Goal: Feedback & Contribution: Contribute content

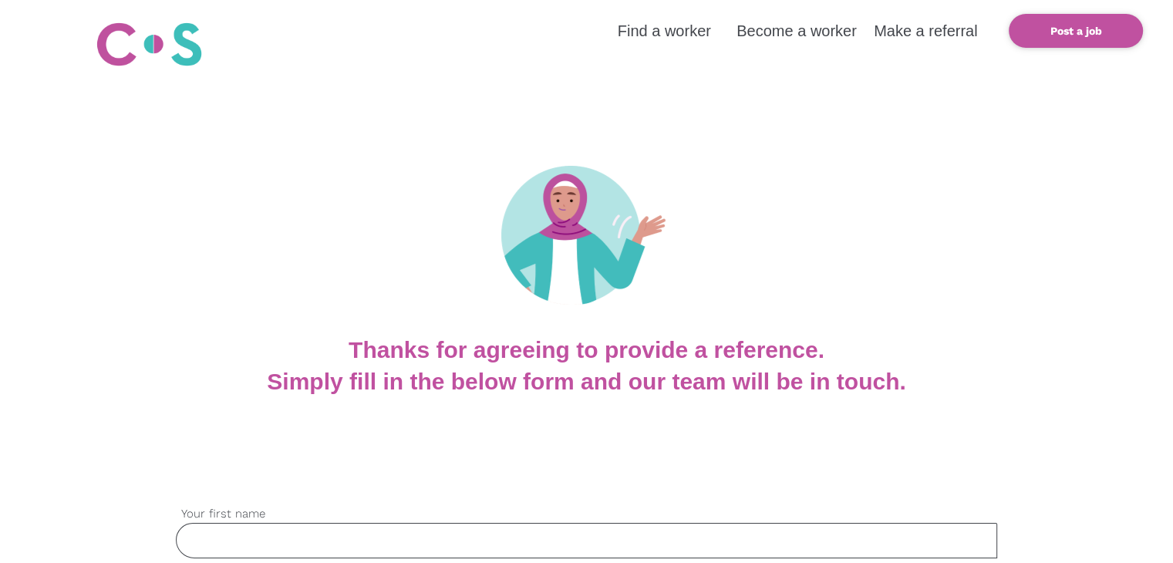
scroll to position [154, 0]
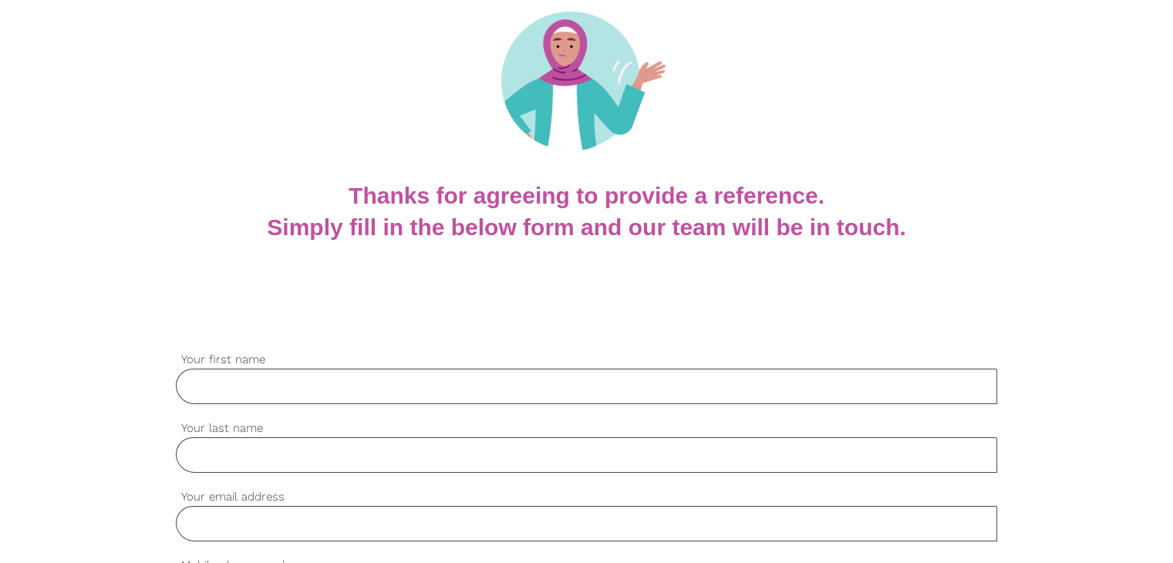
click at [248, 379] on input "Your first name" at bounding box center [586, 386] width 821 height 35
paste input "Amy Taputu"
click at [234, 384] on input "Amy Taputu" at bounding box center [586, 386] width 821 height 35
type input "Amy"
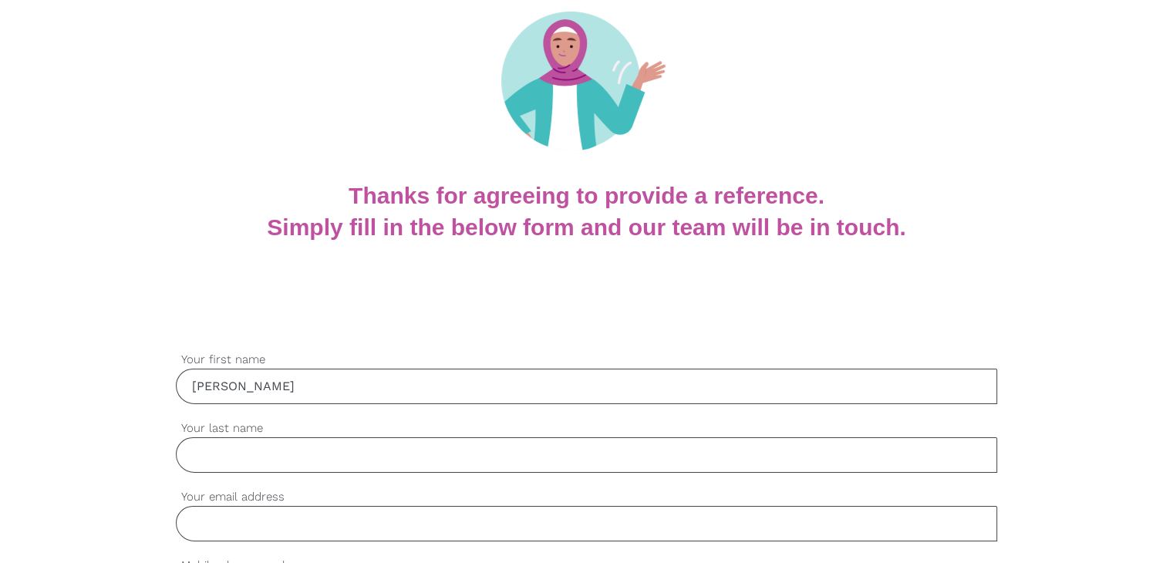
click at [237, 448] on input "Your last name" at bounding box center [586, 454] width 821 height 35
paste input "Taputu"
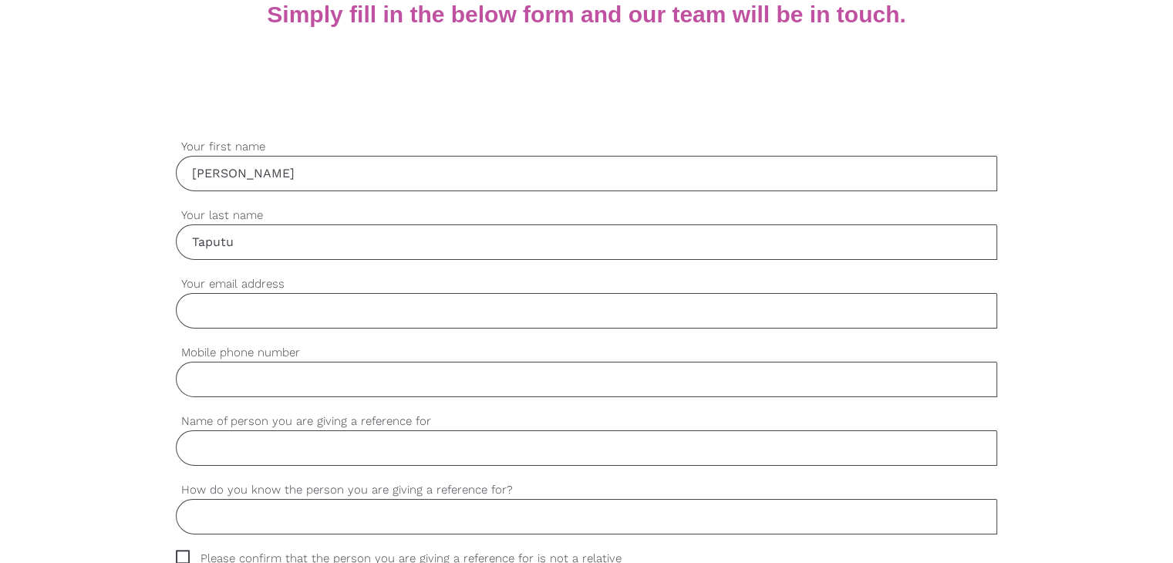
scroll to position [385, 0]
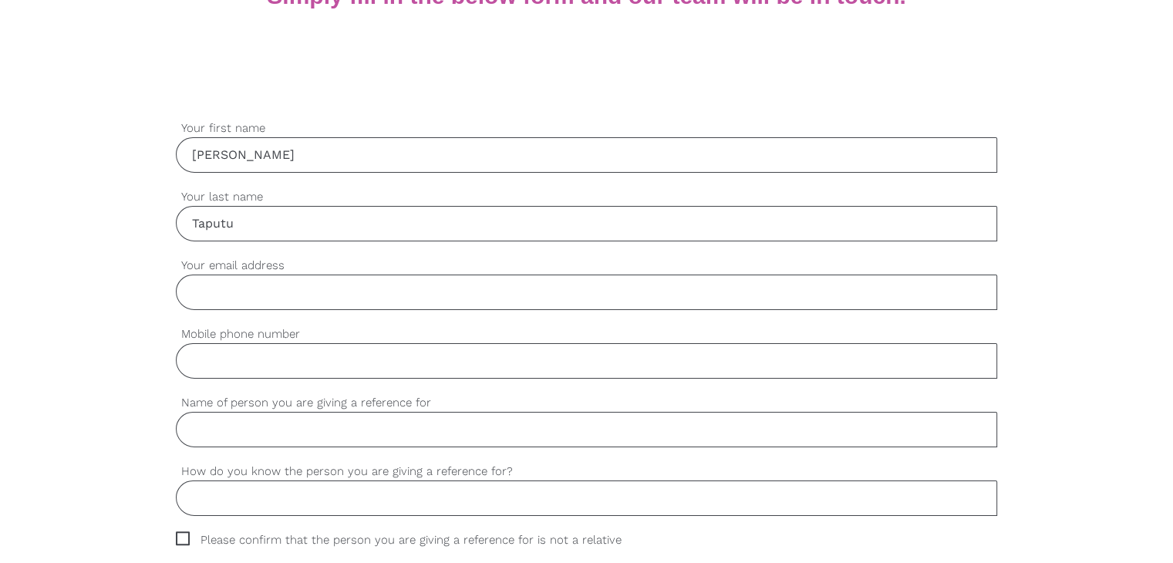
type input "Taputu"
click at [253, 359] on input "Mobile phone number" at bounding box center [586, 360] width 821 height 35
paste input "0401541304"
type input "0401541304"
click at [205, 155] on input "Amy" at bounding box center [586, 154] width 821 height 35
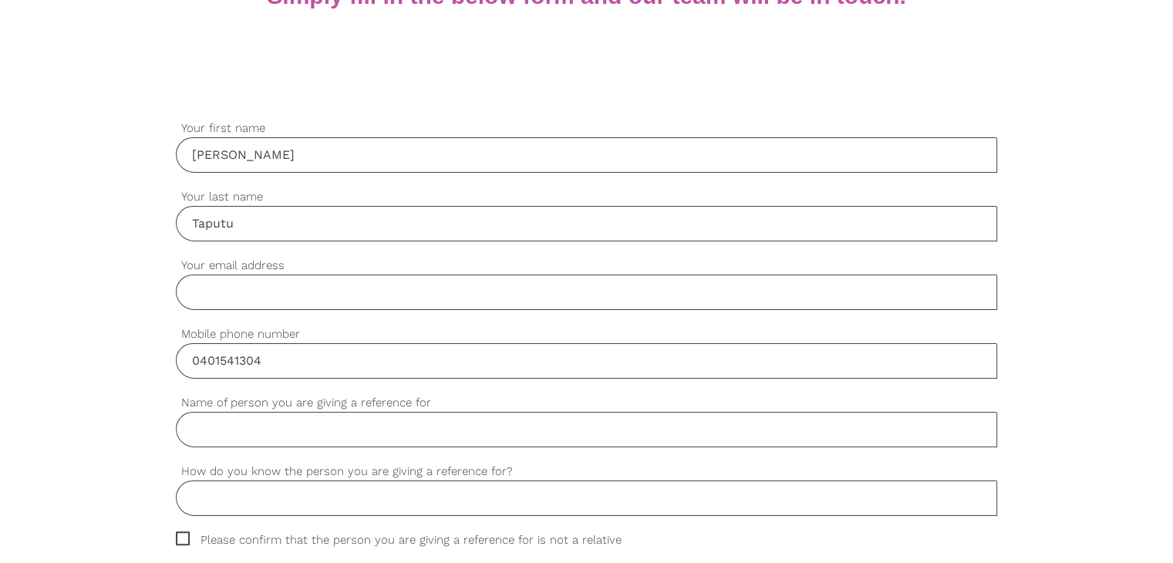
click at [205, 155] on input "Amy" at bounding box center [586, 154] width 821 height 35
paste input "Zion"
type input "Zion"
click at [204, 232] on input "Taputu" at bounding box center [586, 223] width 821 height 35
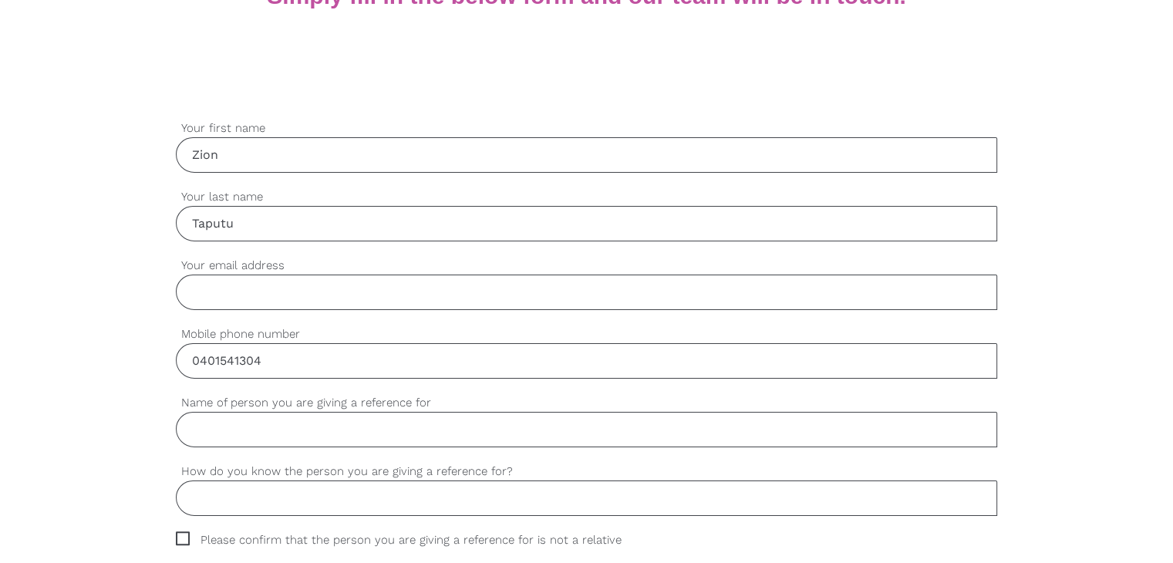
paste input "homas"
type input "Thomas"
click at [230, 284] on input "Your email address" at bounding box center [586, 291] width 821 height 35
paste input "zionthomas3.zt@gmail.com"
type input "zionthomas3.zt@gmail.com"
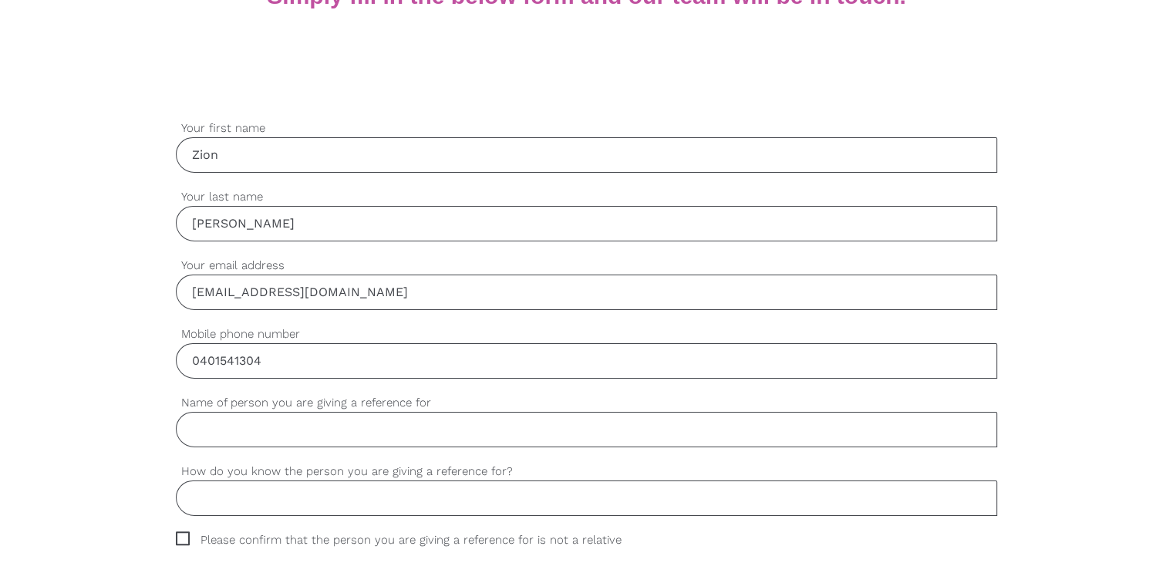
click at [232, 365] on input "0401541304" at bounding box center [586, 360] width 821 height 35
paste input "50764643"
type input "0450764643"
click at [281, 435] on input "Name of person you are giving a reference for" at bounding box center [586, 429] width 821 height 35
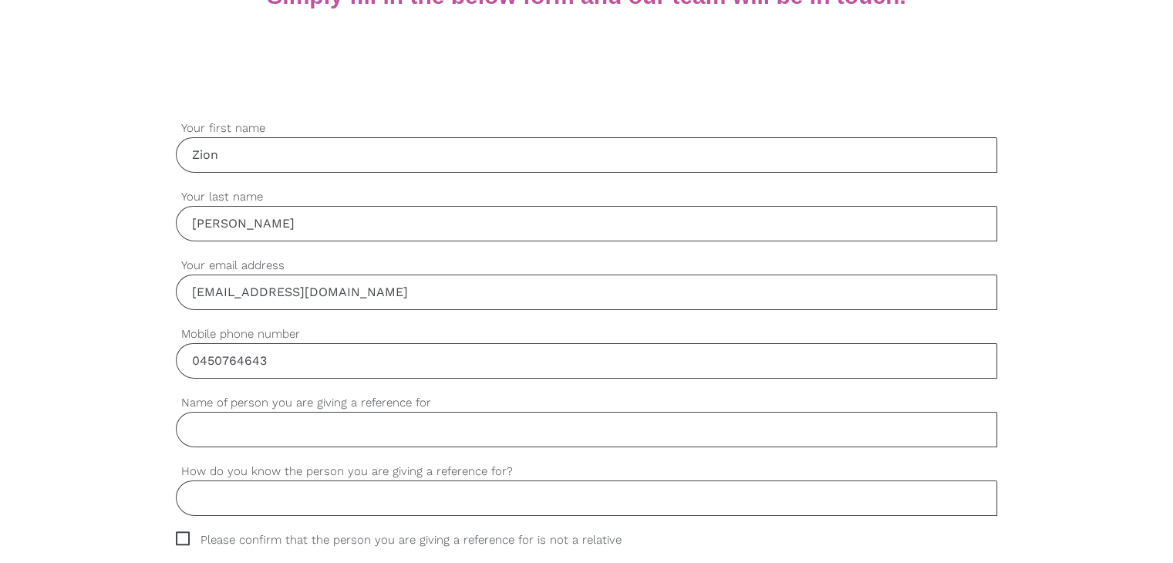
paste input "Rajat"
type input "Rajat"
click at [293, 497] on input "How do you know the person you are giving a reference for?" at bounding box center [586, 497] width 821 height 35
paste input "Volunteer"
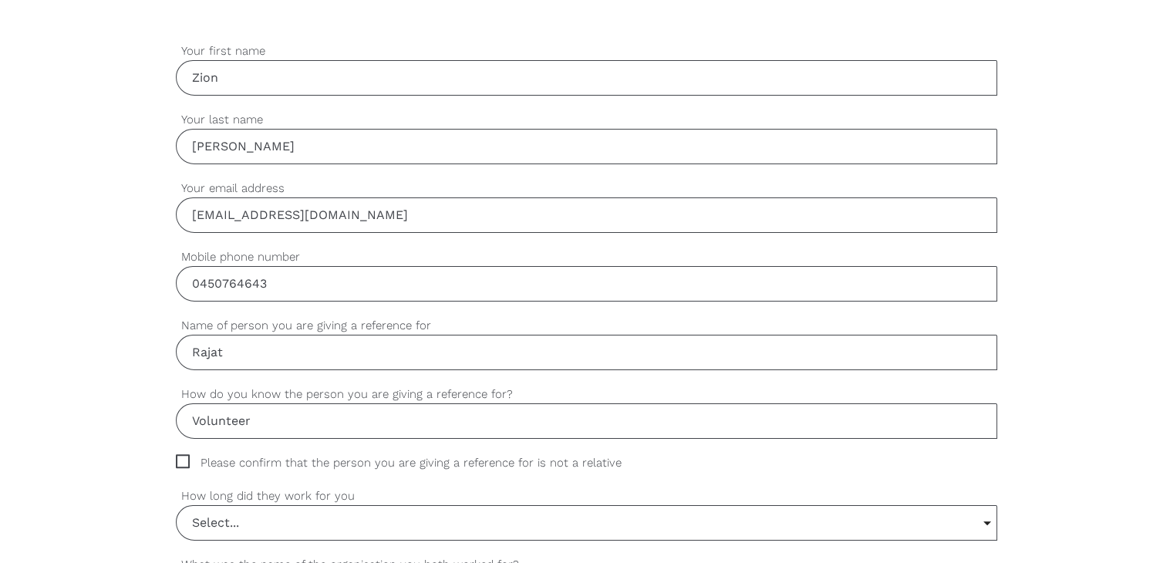
type input "Volunteer"
click at [180, 457] on span "Please confirm that the person you are giving a reference for is not a relative" at bounding box center [413, 463] width 475 height 18
click at [180, 457] on input "Please confirm that the person you are giving a reference for is not a relative" at bounding box center [181, 459] width 10 height 10
checkbox input "true"
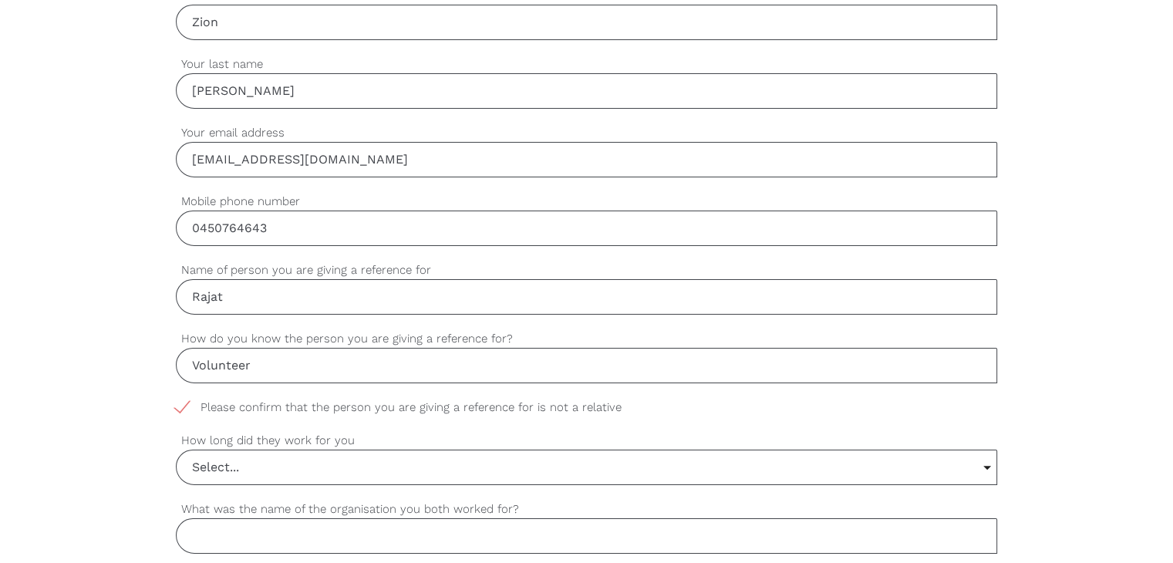
scroll to position [694, 0]
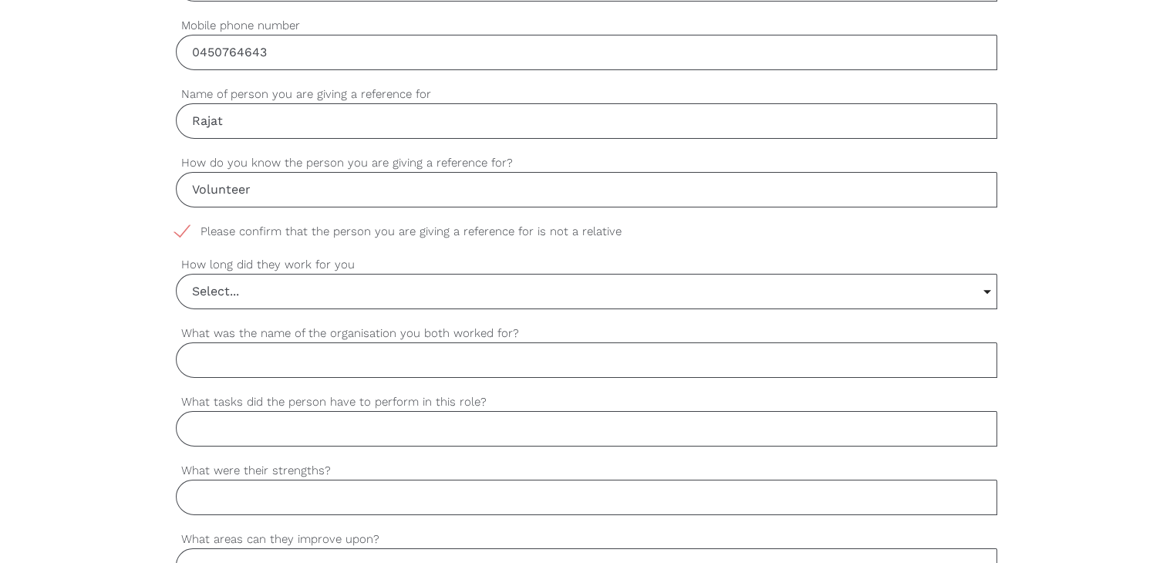
click at [247, 291] on input "Select..." at bounding box center [587, 291] width 820 height 34
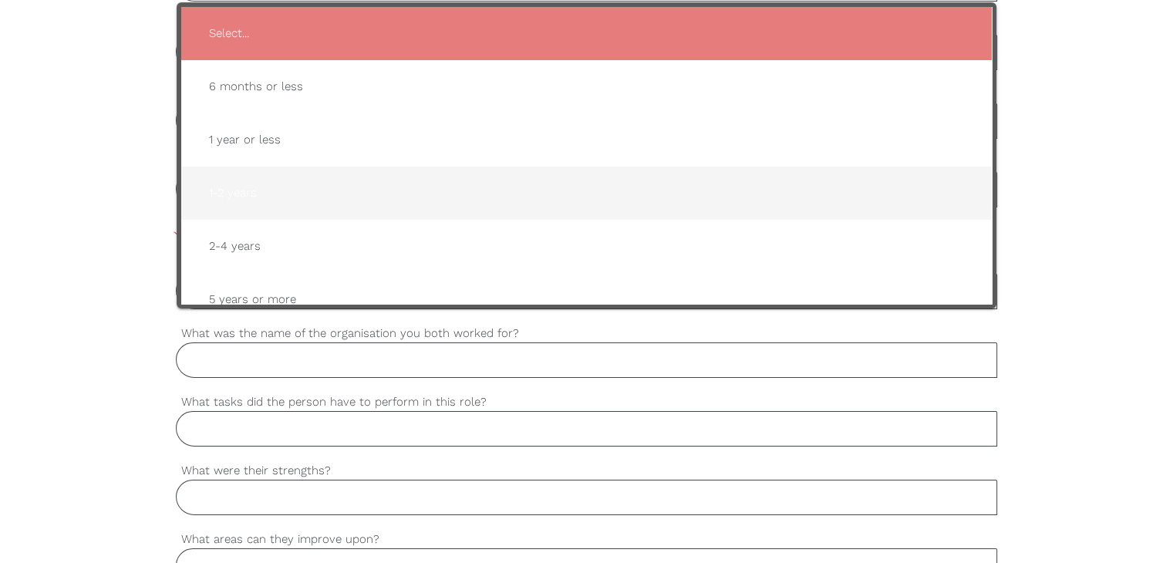
click at [296, 180] on span "1-2 years" at bounding box center [586, 193] width 779 height 38
type input "1-2 years"
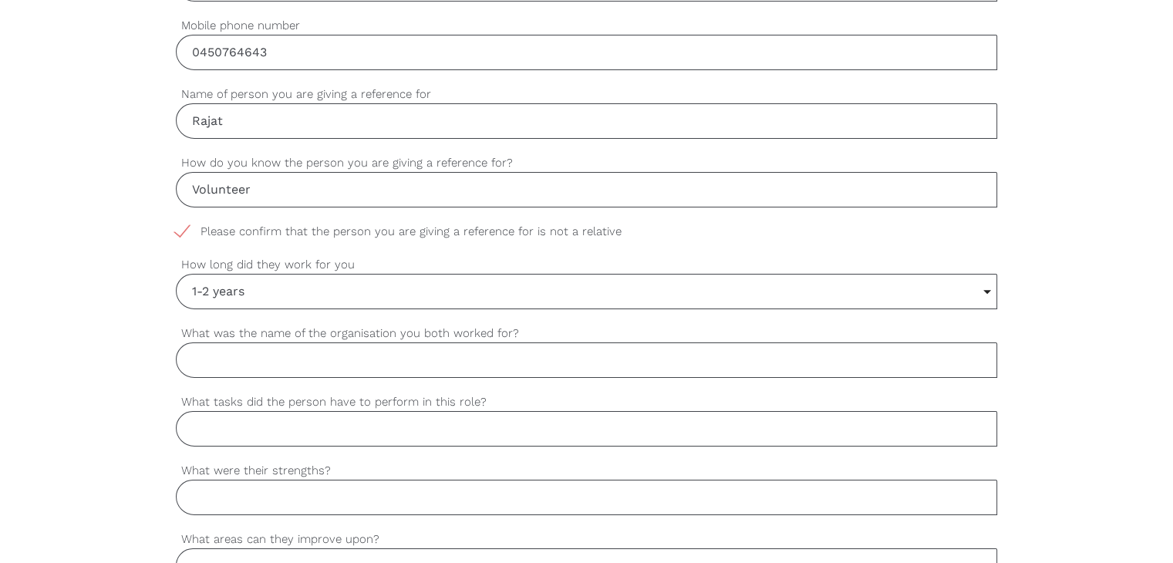
click at [395, 357] on input "What was the name of the organisation you both worked for?" at bounding box center [586, 359] width 821 height 35
paste input "Empower"
type input "Empower"
click at [248, 420] on input "What tasks did the person have to perform in this role?" at bounding box center [586, 428] width 821 height 35
paste input "Personal care assistance, assisting with exercises, nutrition assistance, and l…"
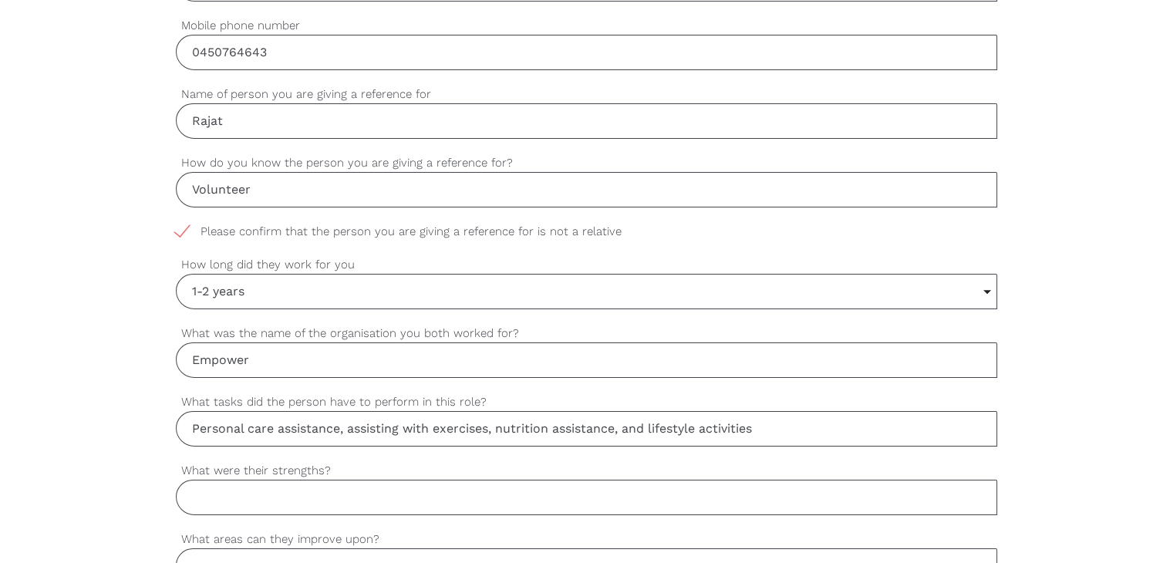
type input "Personal care assistance, assisting with exercises, nutrition assistance, and l…"
click at [237, 494] on input "What were their strengths?" at bounding box center [586, 497] width 821 height 35
paste input "Punctual, accountability and hard working."
type input "Punctual, accountability and hard working."
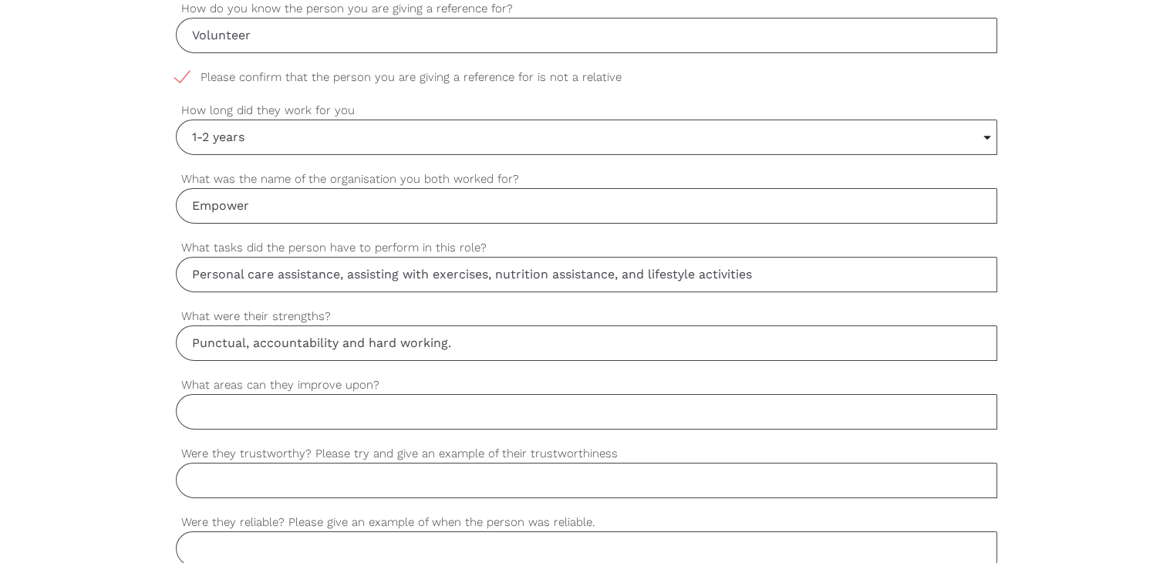
click at [282, 419] on input "What areas can they improve upon?" at bounding box center [586, 411] width 821 height 35
paste input "Dealing with complex cases"
type input "Dealing with complex cases"
click at [225, 486] on input "Were they trustworthy? Please try and give an example of their trustworthiness" at bounding box center [586, 480] width 821 height 35
paste input "Yes. Rajat work on weekends when there is no management to check their work (Fo…"
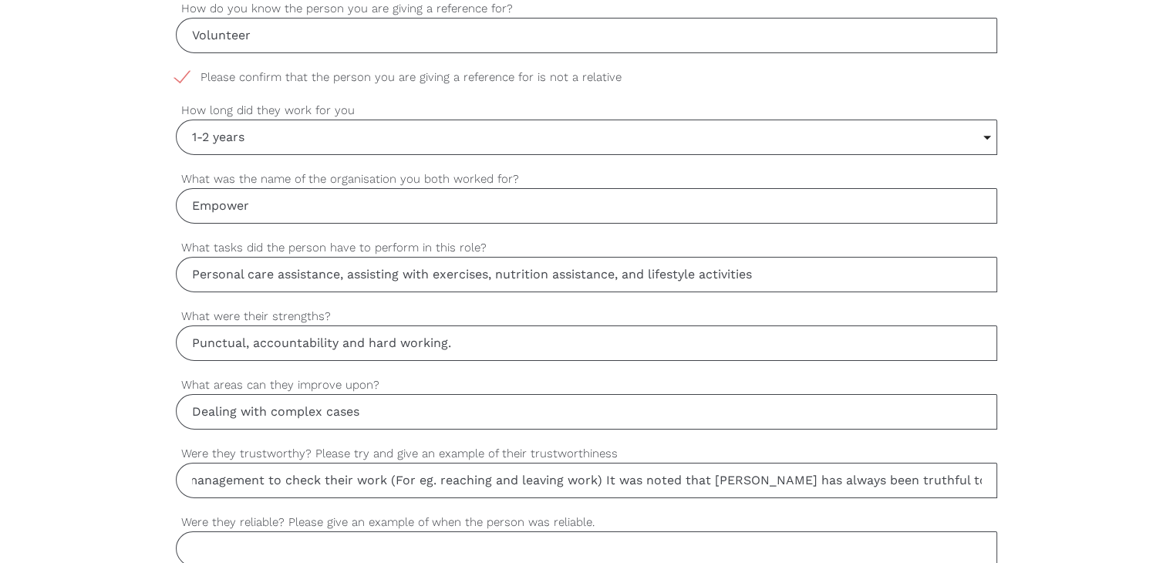
scroll to position [0, 742]
drag, startPoint x: 234, startPoint y: 474, endPoint x: 1076, endPoint y: 503, distance: 841.6
click at [1076, 503] on div "settings Zion Your first name settings Thomas Your last name settings zionthoma…" at bounding box center [586, 350] width 1173 height 1448
type input "Yes. Rajat work on weekends when there is no management to check their work (Fo…"
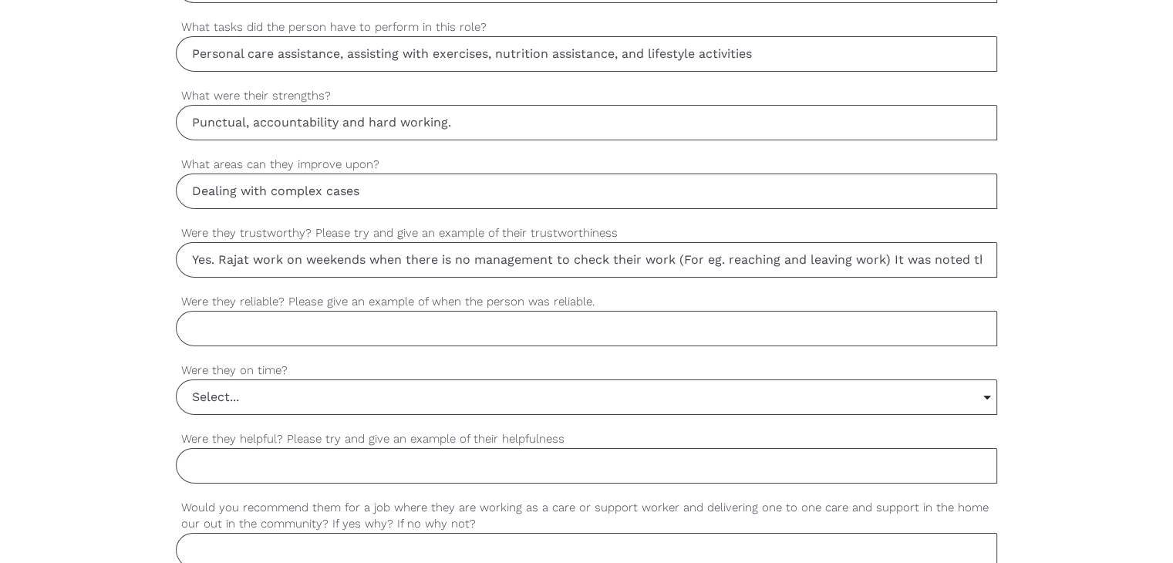
scroll to position [1079, 0]
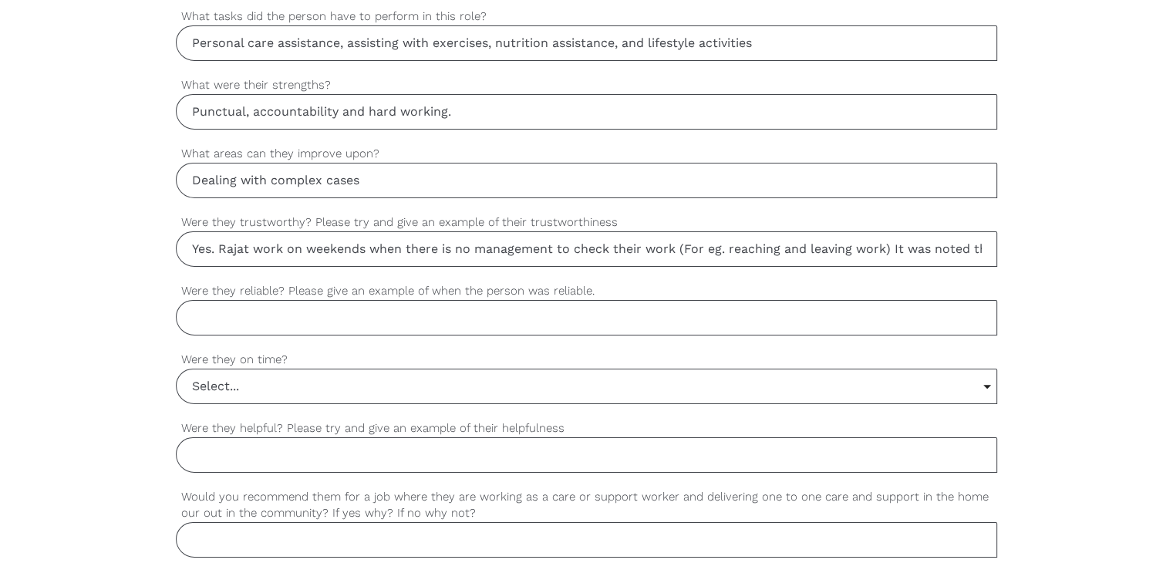
click at [352, 309] on input "Were they reliable? Please give an example of when the person was reliable." at bounding box center [586, 317] width 821 height 35
paste input "Yes. Rajat has always completed his work on time. Whatever is given to him he a…"
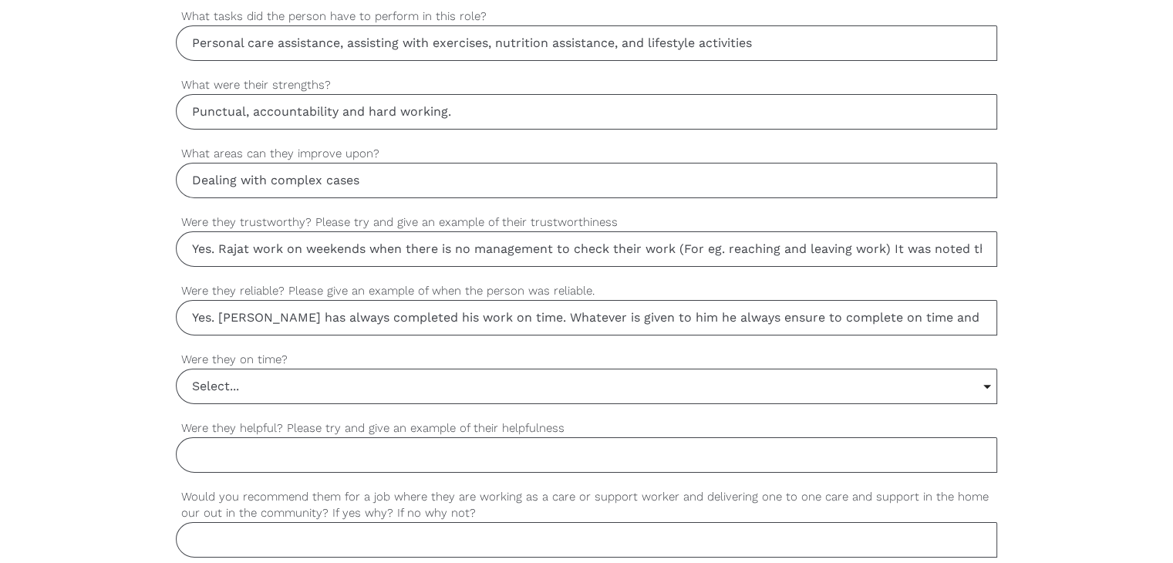
scroll to position [0, 35]
drag, startPoint x: 352, startPoint y: 309, endPoint x: 1183, endPoint y: 321, distance: 832.0
click at [1172, 321] on html "Find a worker Become a worker Make a referral settings Post a job Thanks for ag…" at bounding box center [586, 28] width 1173 height 2214
type input "Yes. Rajat has always completed his work on time. Whatever is given to him he a…"
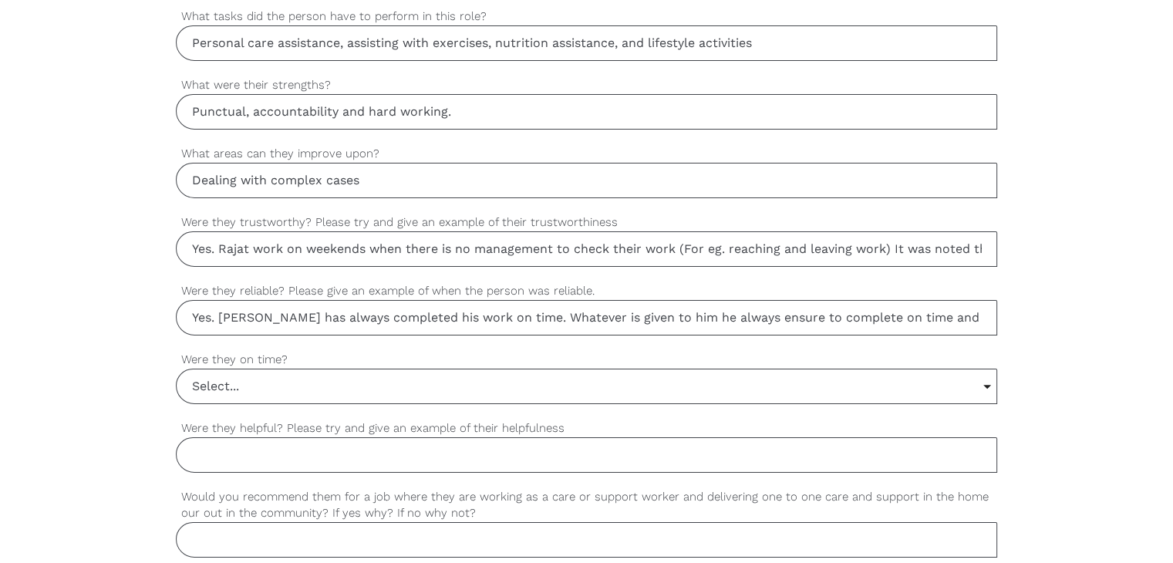
click at [217, 375] on input "Select..." at bounding box center [587, 386] width 820 height 34
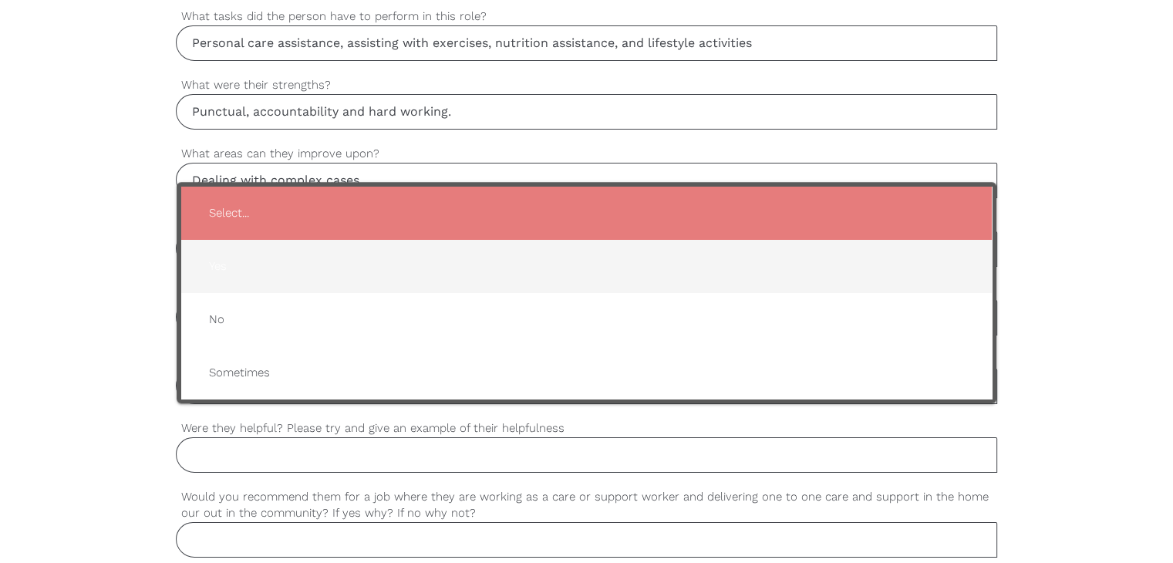
click at [243, 262] on span "Yes" at bounding box center [586, 266] width 779 height 38
type input "Yes"
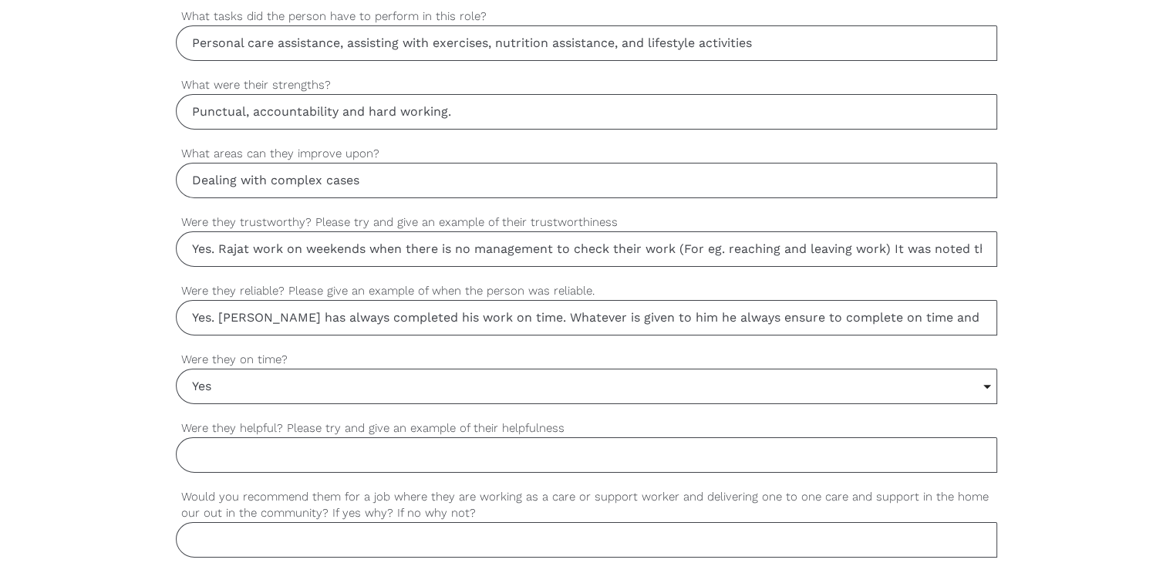
click at [274, 448] on input "Were they helpful? Please try and give an example of their helpfulness" at bounding box center [586, 454] width 821 height 35
paste input "Yes. Always went above and beyond to help his clients. His shift was over, yet …"
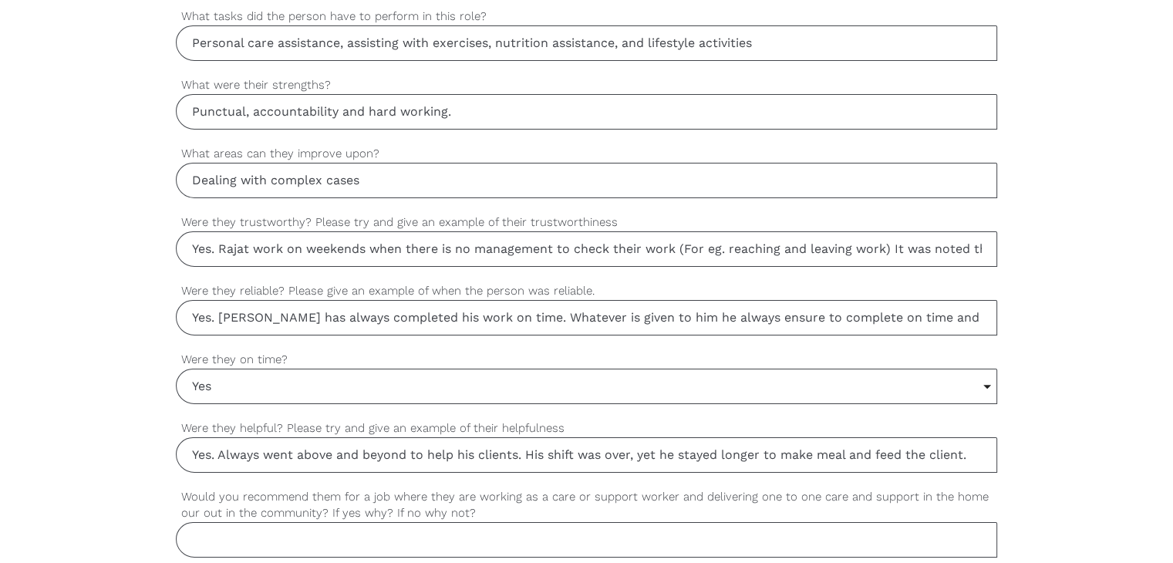
drag, startPoint x: 159, startPoint y: 468, endPoint x: 1153, endPoint y: 451, distance: 994.7
click at [1153, 451] on div "settings Zion Your first name settings Thomas Your last name settings zionthoma…" at bounding box center [586, 119] width 1173 height 1448
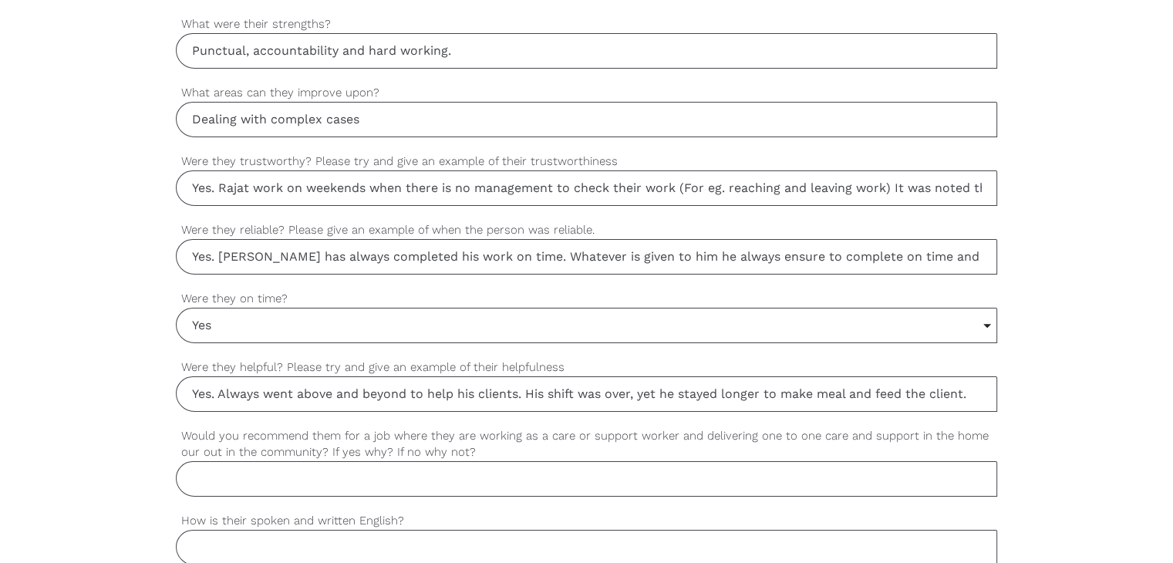
scroll to position [1234, 0]
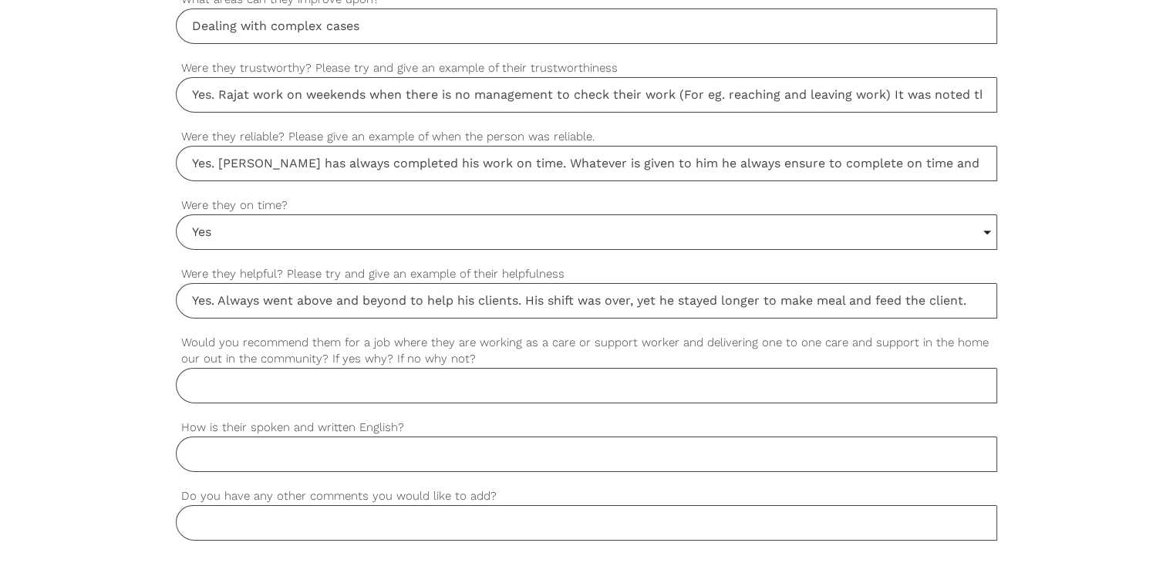
type input "Yes. Always went above and beyond to help his clients. His shift was over, yet …"
click at [276, 377] on input "Would you recommend them for a job where they are working as a care or support …" at bounding box center [586, 385] width 821 height 35
paste input "Yes. Excellent team player, hard working, passionate and have good skill-set."
type input "Yes. Excellent team player, hard working, passionate and have good skill-set."
click at [367, 452] on input "How is their spoken and written English?" at bounding box center [586, 453] width 821 height 35
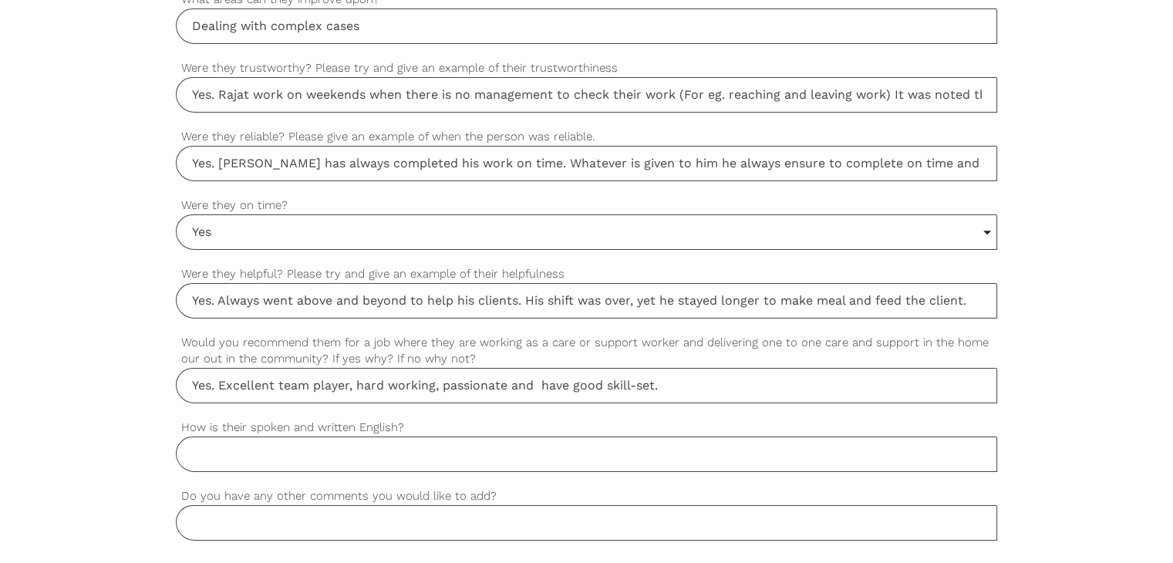
paste input "Fluent"
type input "Fluent"
click at [293, 522] on input "Do you have any other comments you would like to add?" at bounding box center [586, 522] width 821 height 35
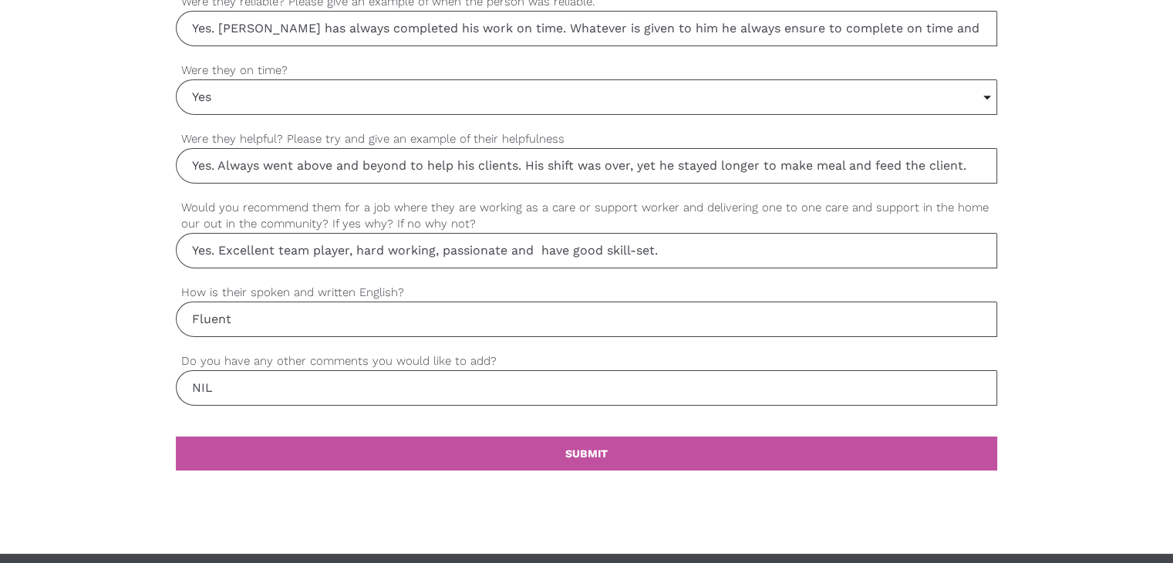
scroll to position [1568, 0]
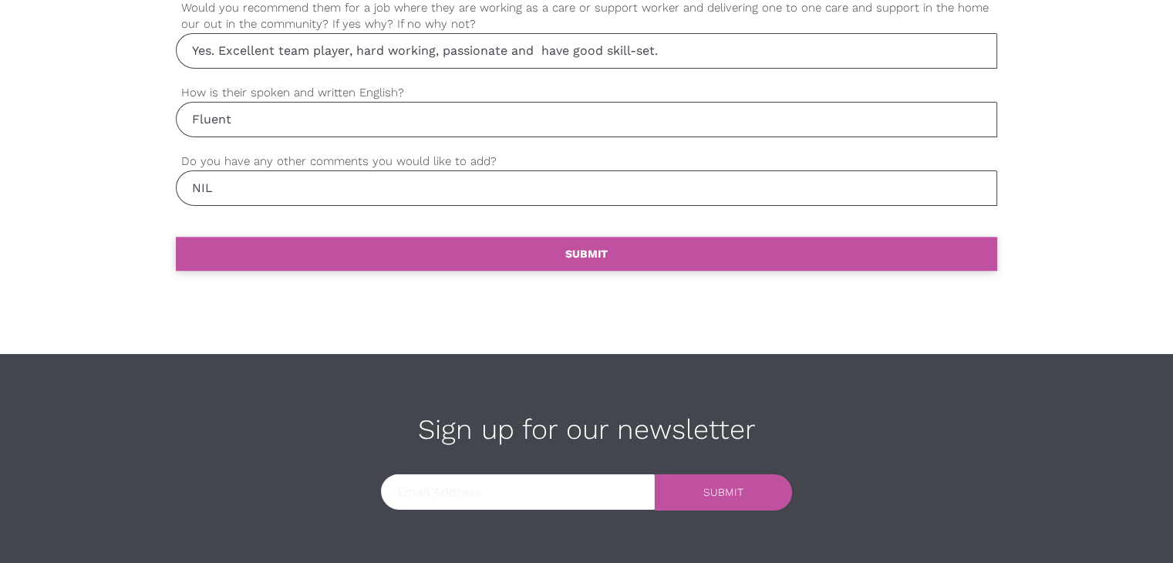
type input "NIL"
click at [578, 248] on b "SUBMIT" at bounding box center [586, 253] width 42 height 12
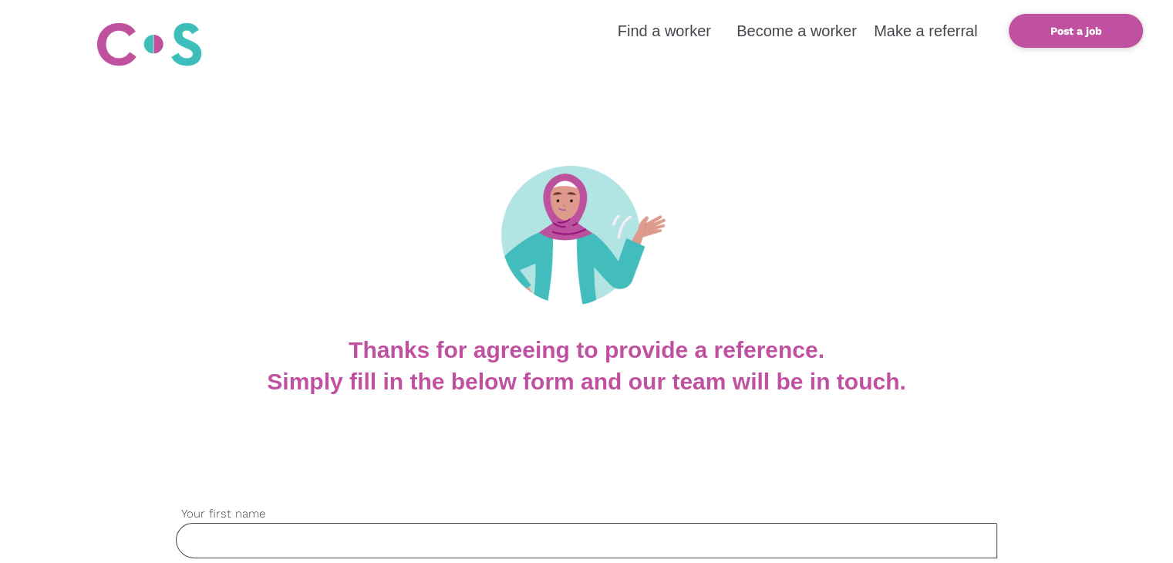
scroll to position [231, 0]
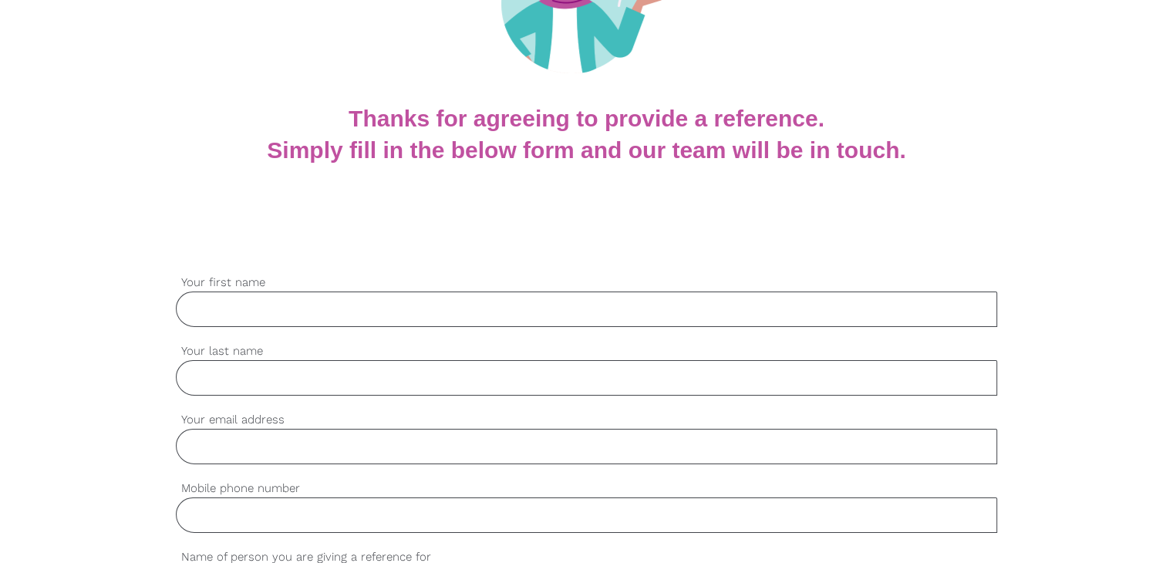
click at [301, 308] on input "Your first name" at bounding box center [586, 308] width 821 height 35
paste input "Zhi/Will"
type input "Zhi/Will"
click at [224, 379] on input "Your last name" at bounding box center [586, 377] width 821 height 35
paste input "[PERSON_NAME]"
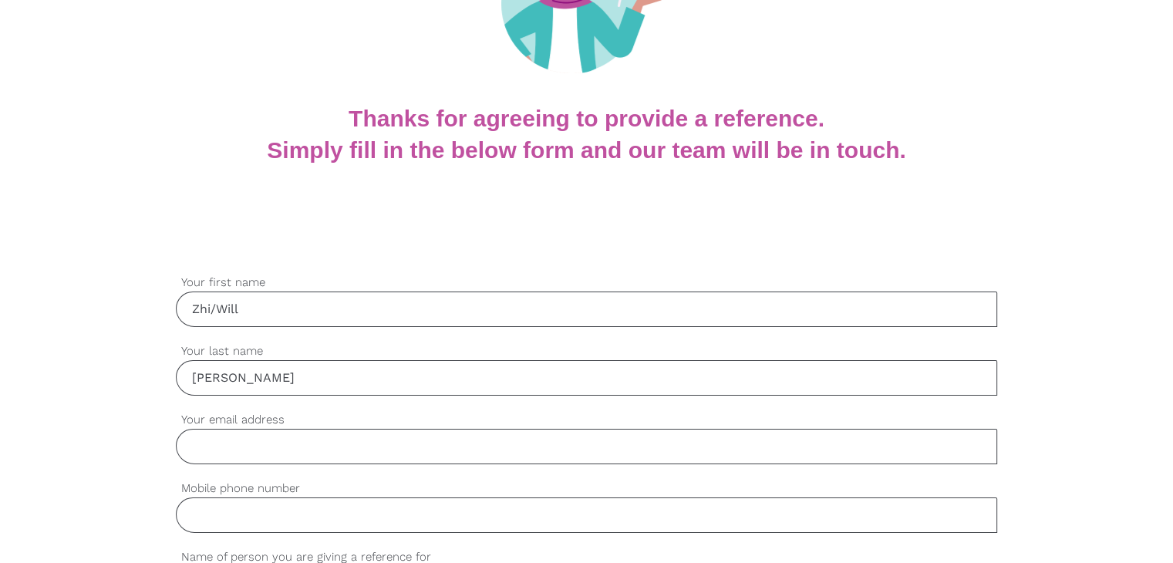
type input "[PERSON_NAME]"
click at [265, 446] on input "Your email address" at bounding box center [586, 446] width 821 height 35
paste input "[DOMAIN_NAME][EMAIL_ADDRESS][DOMAIN_NAME]"
type input "[DOMAIN_NAME][EMAIL_ADDRESS][DOMAIN_NAME]"
click at [325, 513] on input "Mobile phone number" at bounding box center [586, 514] width 821 height 35
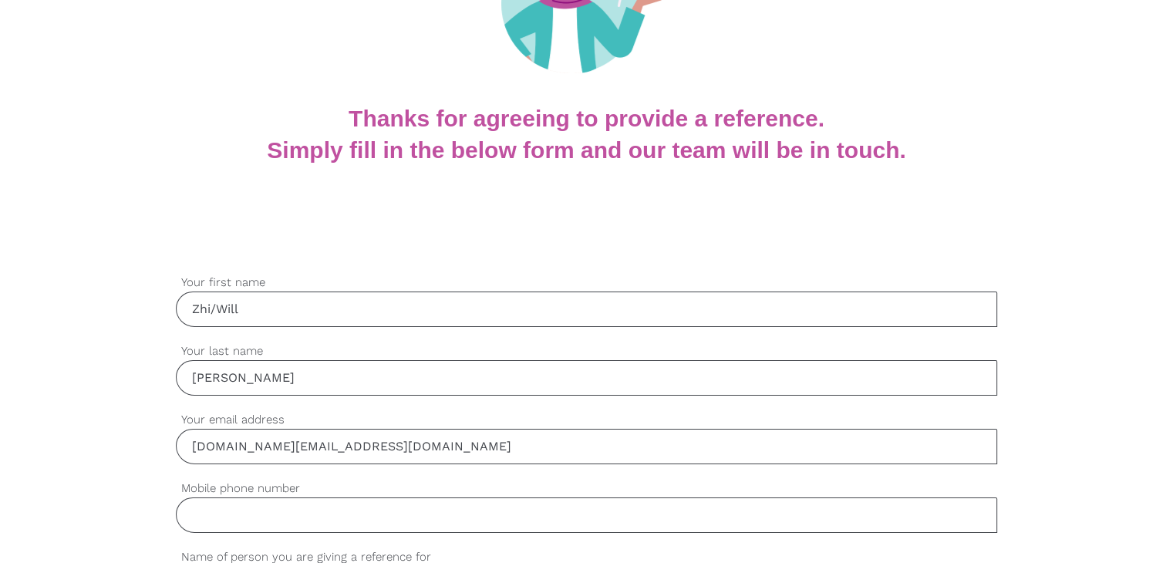
paste input "0423 457 774"
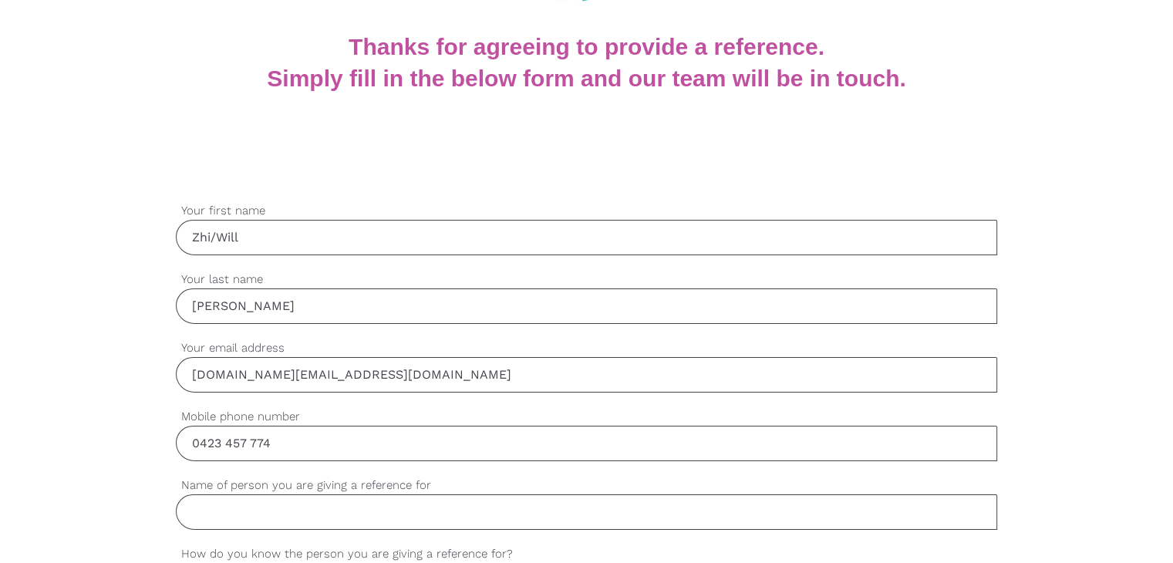
scroll to position [385, 0]
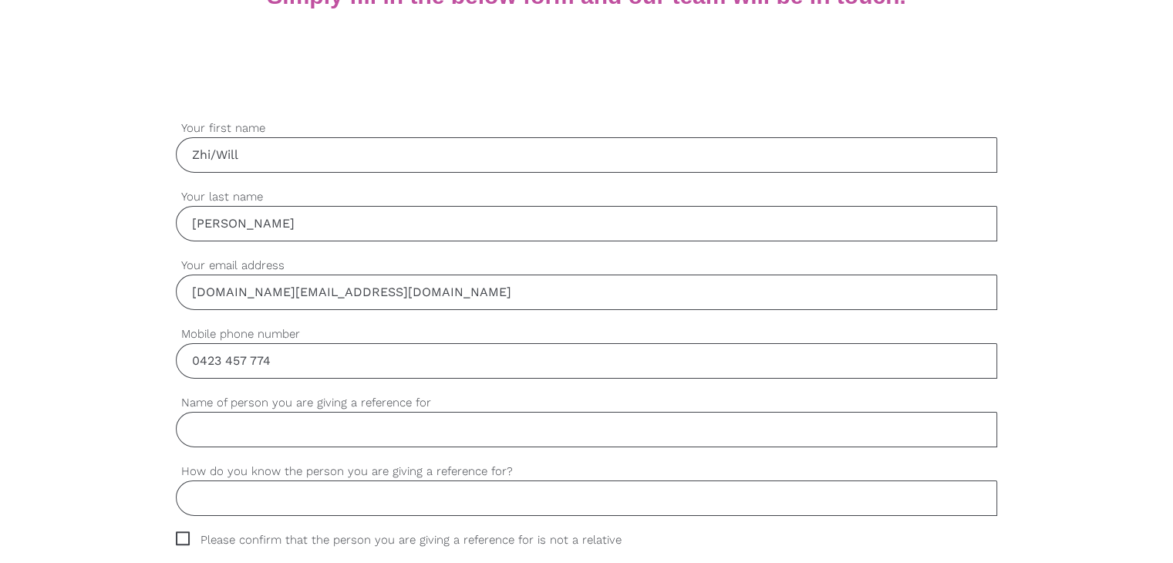
type input "0423 457 774"
click at [289, 426] on input "Name of person you are giving a reference for" at bounding box center [586, 429] width 821 height 35
paste input "[PERSON_NAME]"
type input "[PERSON_NAME]"
click at [251, 485] on input "How do you know the person you are giving a reference for?" at bounding box center [586, 497] width 821 height 35
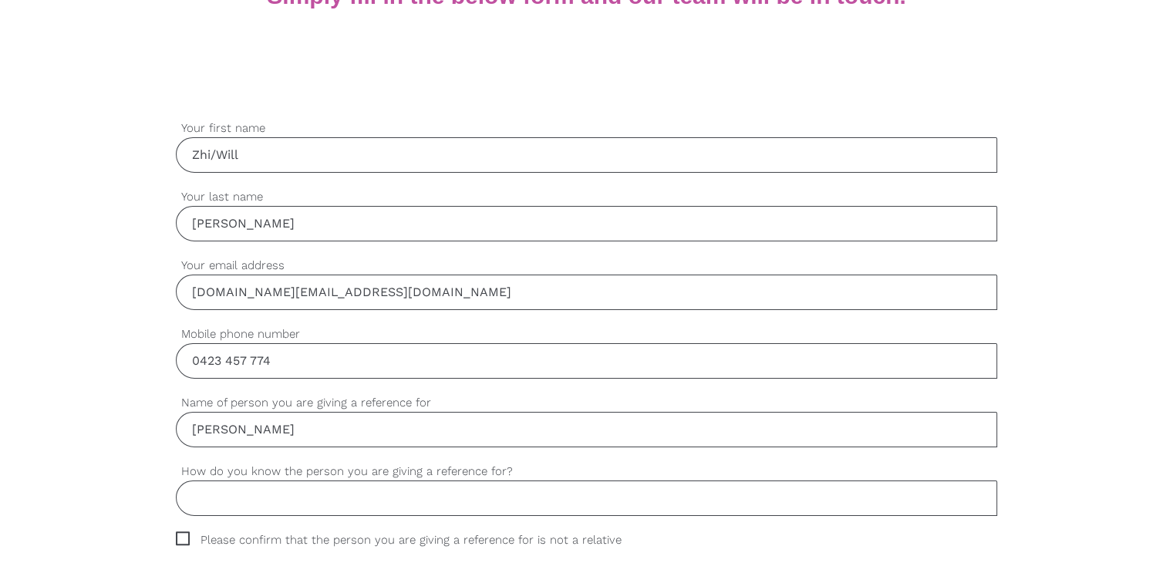
paste input "Staff"
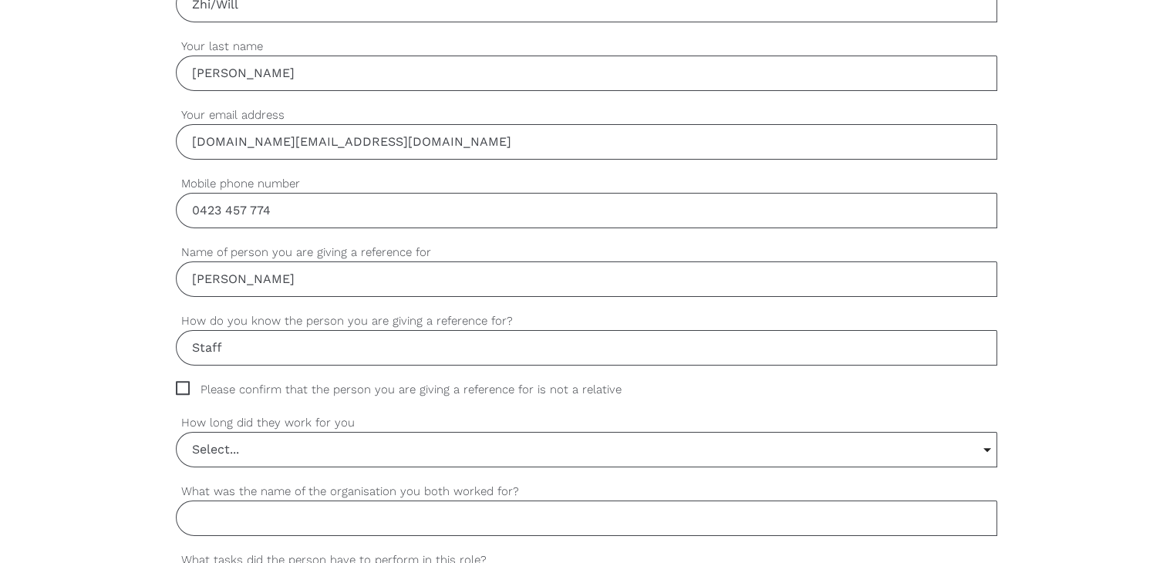
scroll to position [540, 0]
type input "Staff"
click at [180, 382] on span "Please confirm that the person you are giving a reference for is not a relative" at bounding box center [413, 386] width 475 height 18
click at [180, 382] on input "Please confirm that the person you are giving a reference for is not a relative" at bounding box center [181, 382] width 10 height 10
checkbox input "true"
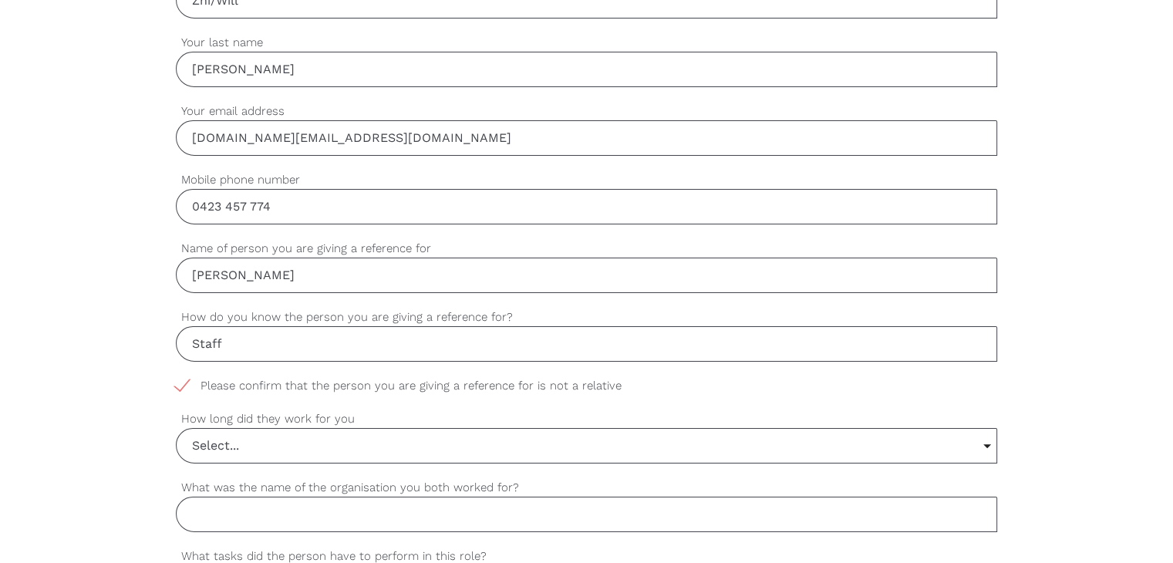
click at [237, 440] on input "Select..." at bounding box center [587, 446] width 820 height 34
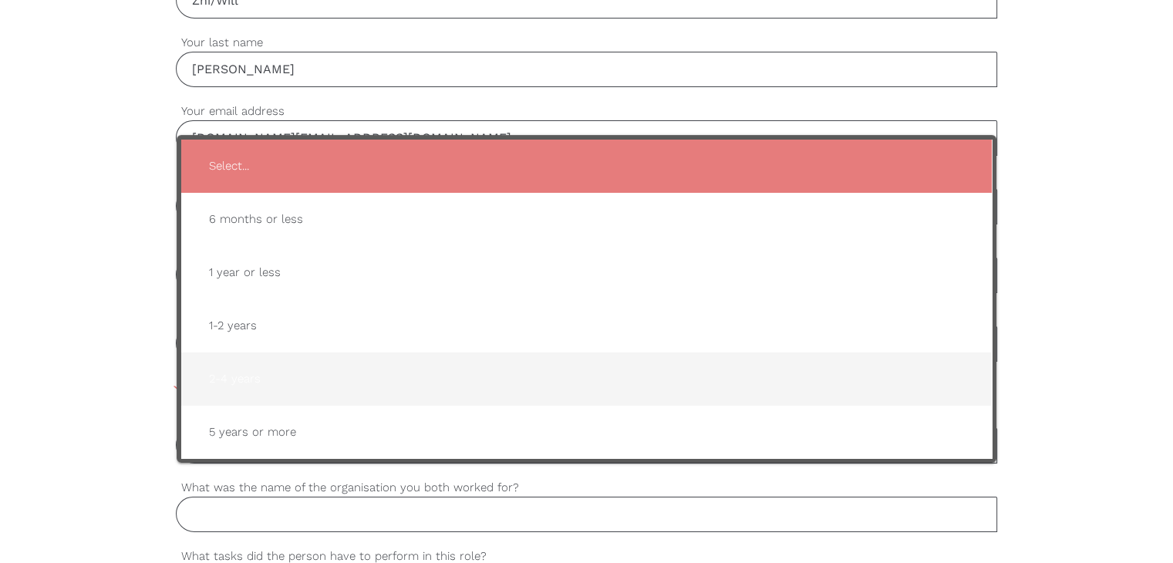
click at [268, 377] on span "2-4 years" at bounding box center [586, 379] width 779 height 38
type input "2-4 years"
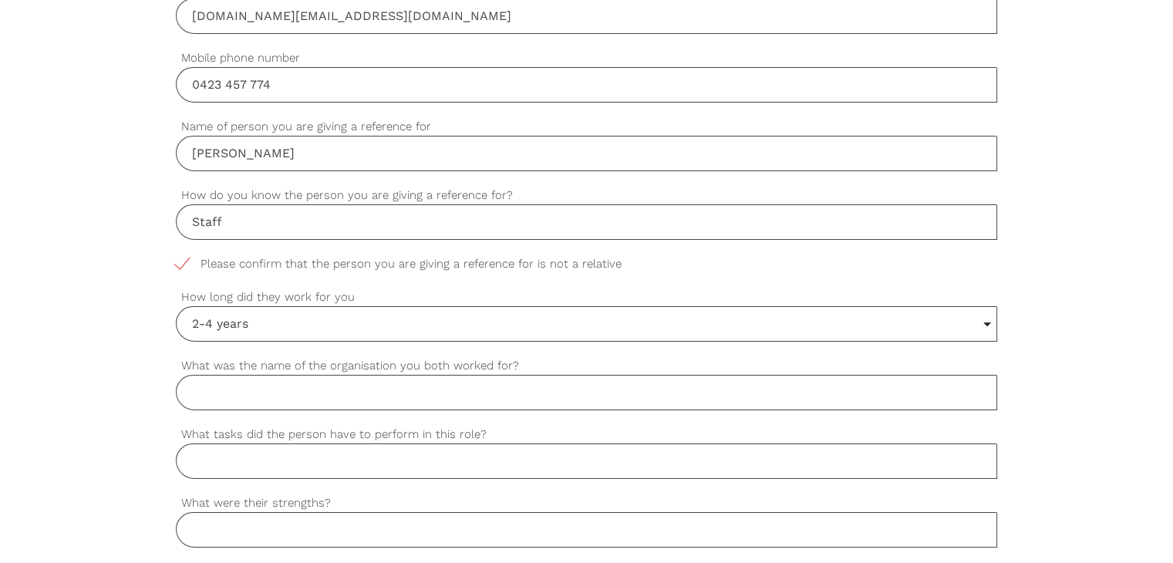
scroll to position [694, 0]
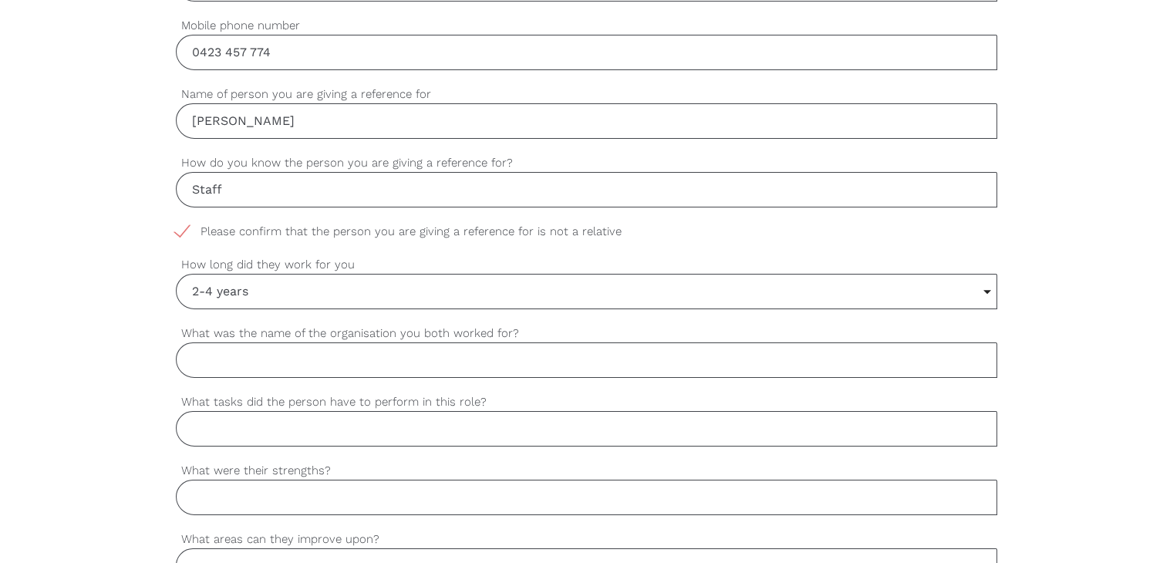
click at [275, 356] on input "What was the name of the organisation you both worked for?" at bounding box center [586, 359] width 821 height 35
paste input "Cloudveil Pty Ltd/Allegro apartment"
type input "Cloudveil Pty Ltd/Allegro apartment"
click at [259, 435] on input "What tasks did the person have to perform in this role?" at bounding box center [586, 428] width 821 height 35
paste input "Cleaning"
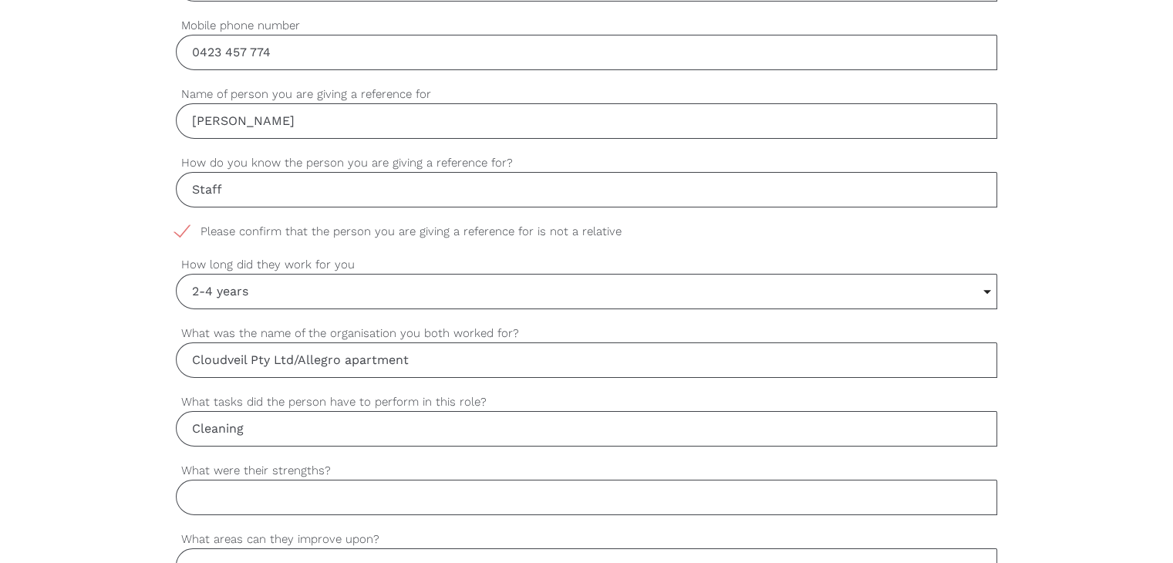
type input "Cleaning"
click at [208, 494] on input "What were their strengths?" at bounding box center [586, 497] width 821 height 35
paste input "Punctual, honest and hardworking"
type input "Punctual, honest and hardworking"
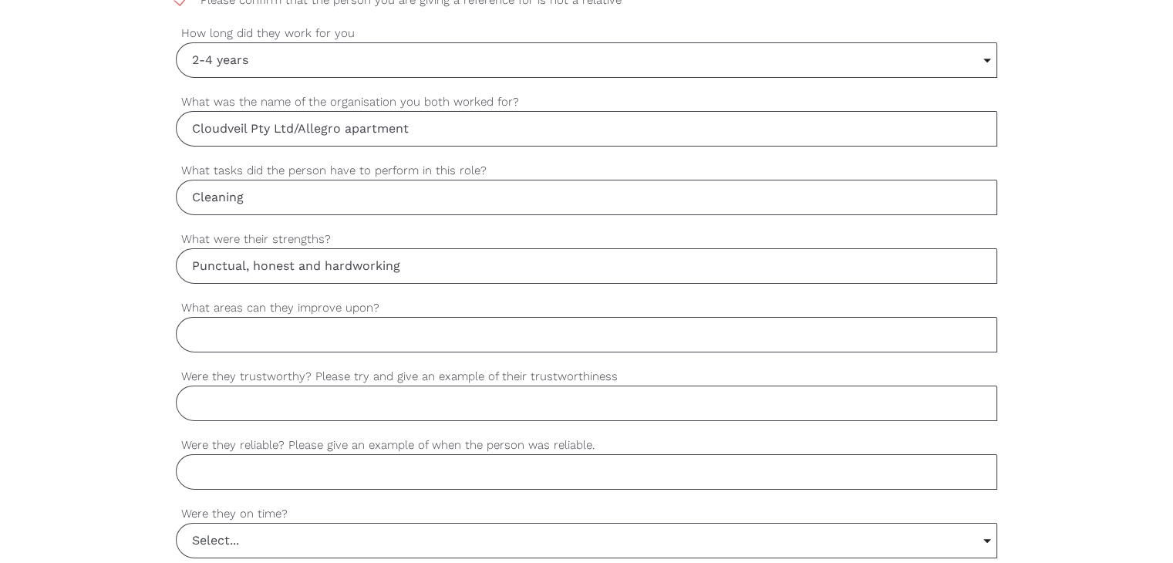
click at [266, 344] on input "What areas can they improve upon?" at bounding box center [586, 334] width 821 height 35
paste input "He had limited access in most of the areas but always eager to learn new skills…"
type input "He had limited access in most of the areas but always eager to learn new skills…"
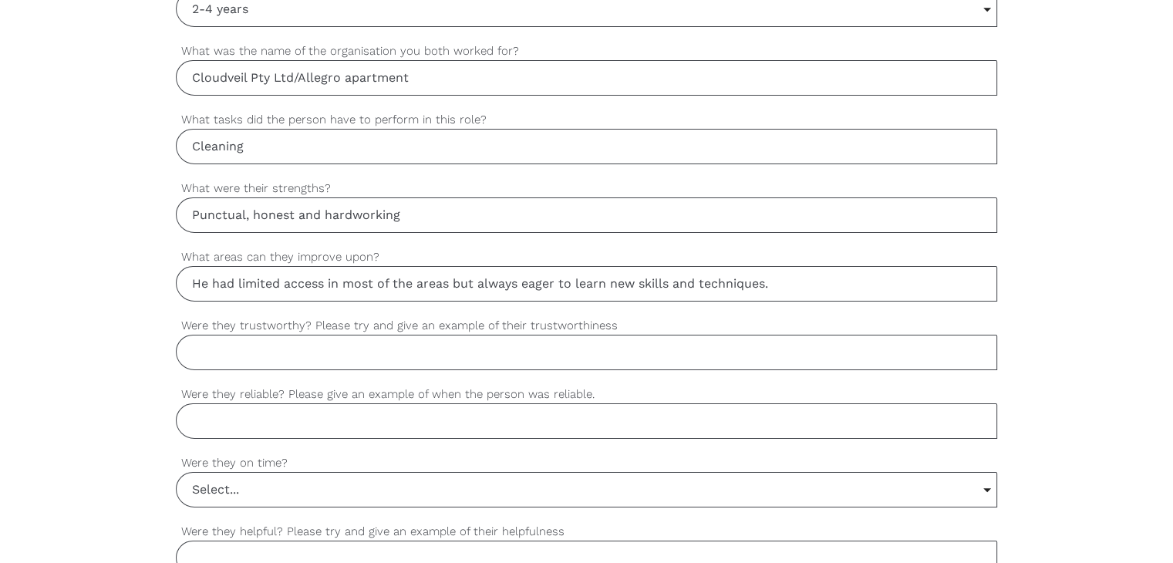
scroll to position [1002, 0]
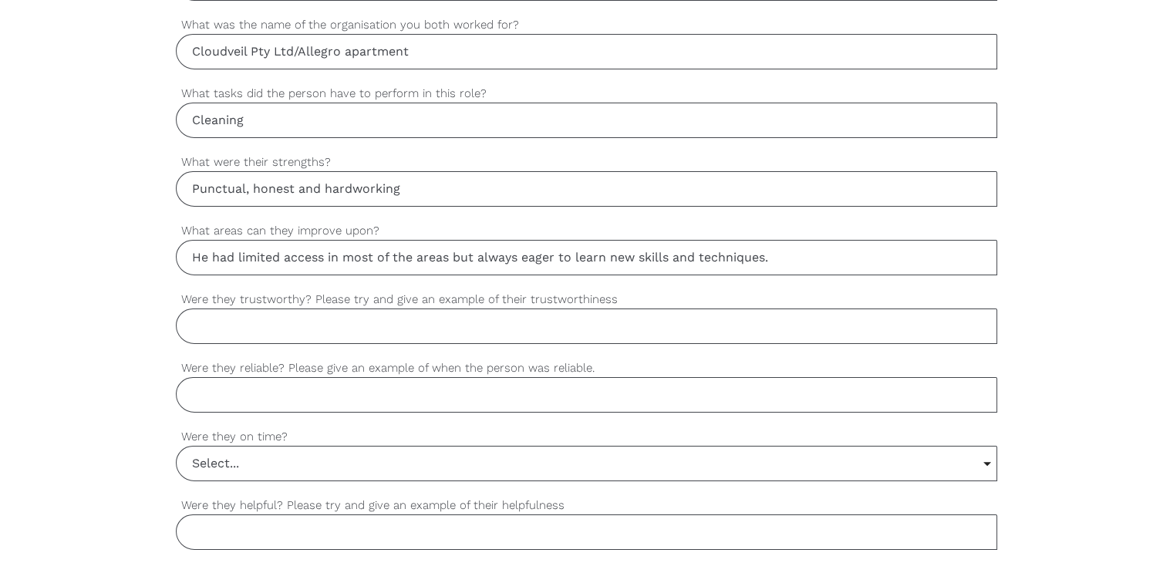
click at [248, 523] on input "Were they helpful? Please try and give an example of their helpfulness" at bounding box center [586, 531] width 821 height 35
paste input "Yes, always focus on duty"
type input "Yes, always focus on duty, he is always willing to help his colleague whenever …"
click at [262, 465] on input "Select..." at bounding box center [587, 463] width 820 height 34
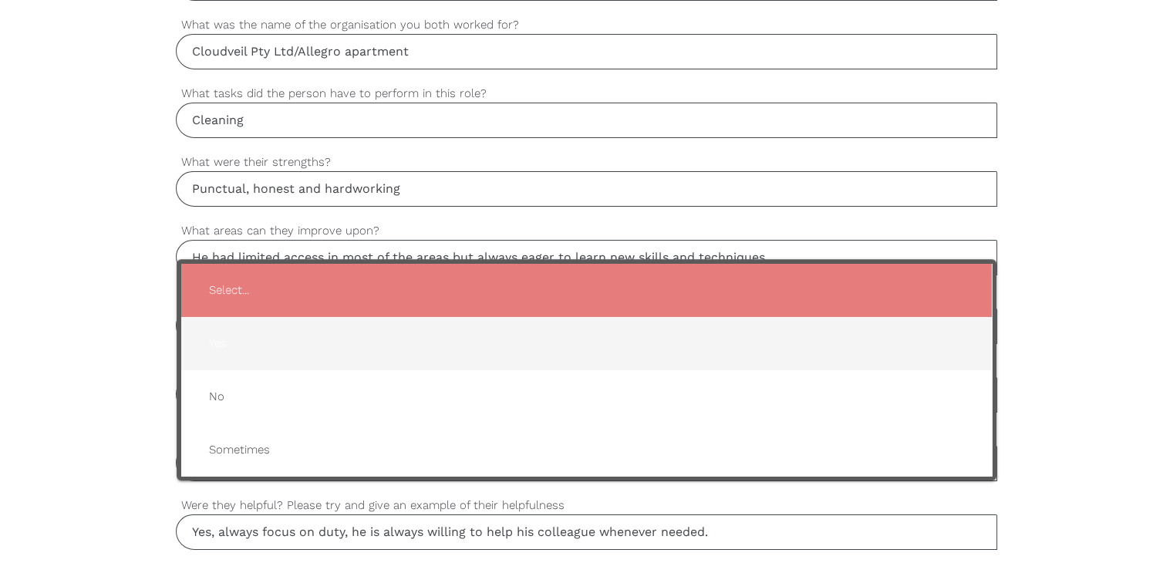
click at [241, 342] on span "Yes" at bounding box center [586, 344] width 779 height 38
type input "Yes"
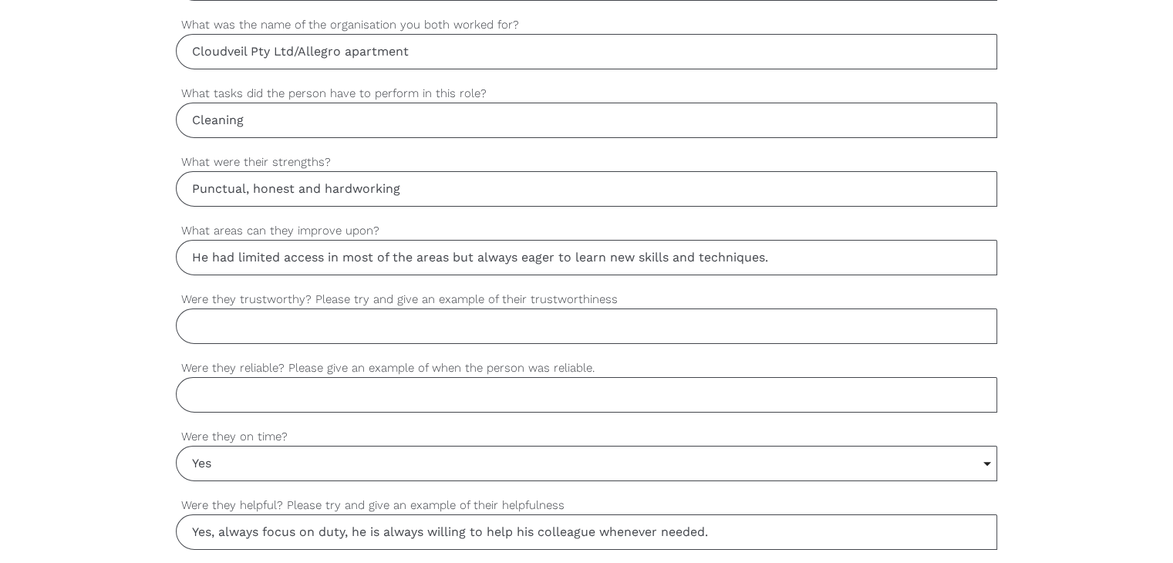
click at [311, 328] on input "Were they trustworthy? Please try and give an example of their trustworthiness" at bounding box center [586, 325] width 821 height 35
type input "/"
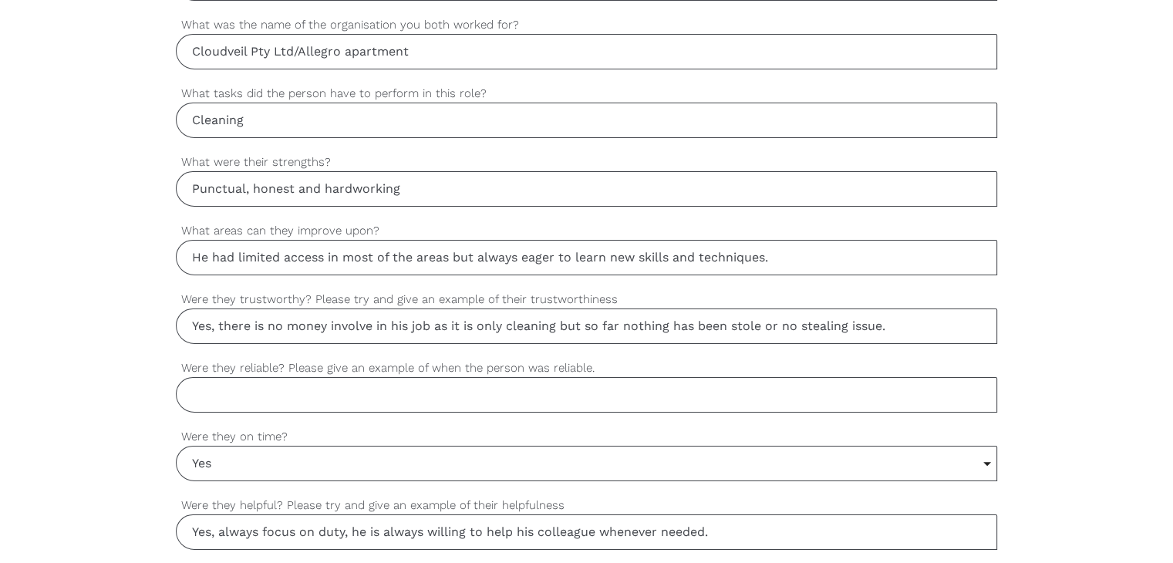
type input "Yes, there is no money involve in his job as it is only cleaning but so far not…"
click at [309, 392] on input "Were they reliable? Please give an example of when the person was reliable." at bounding box center [586, 394] width 821 height 35
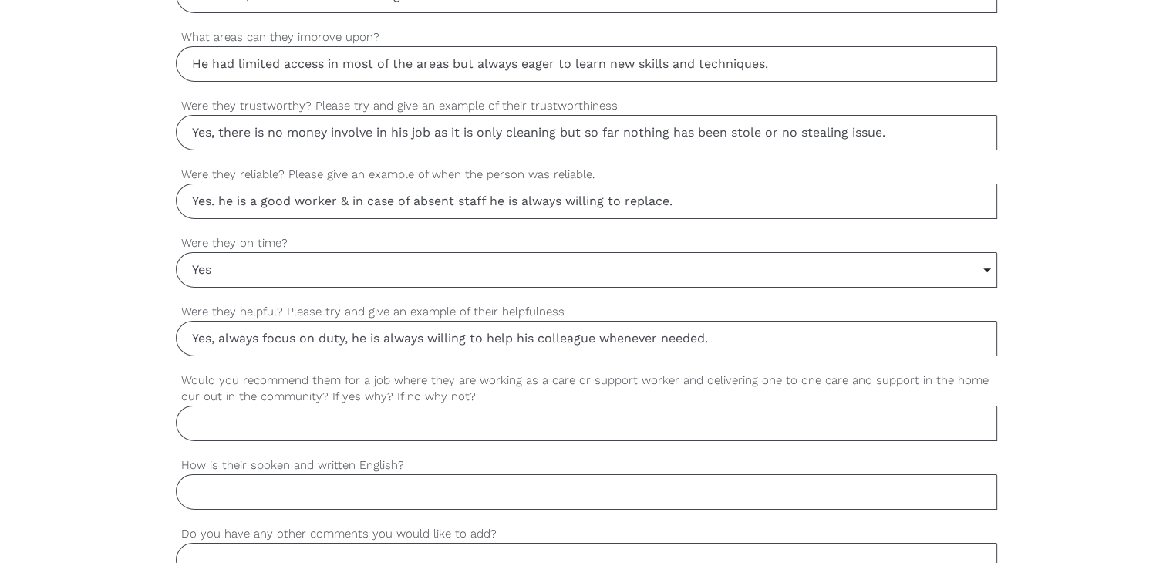
scroll to position [1234, 0]
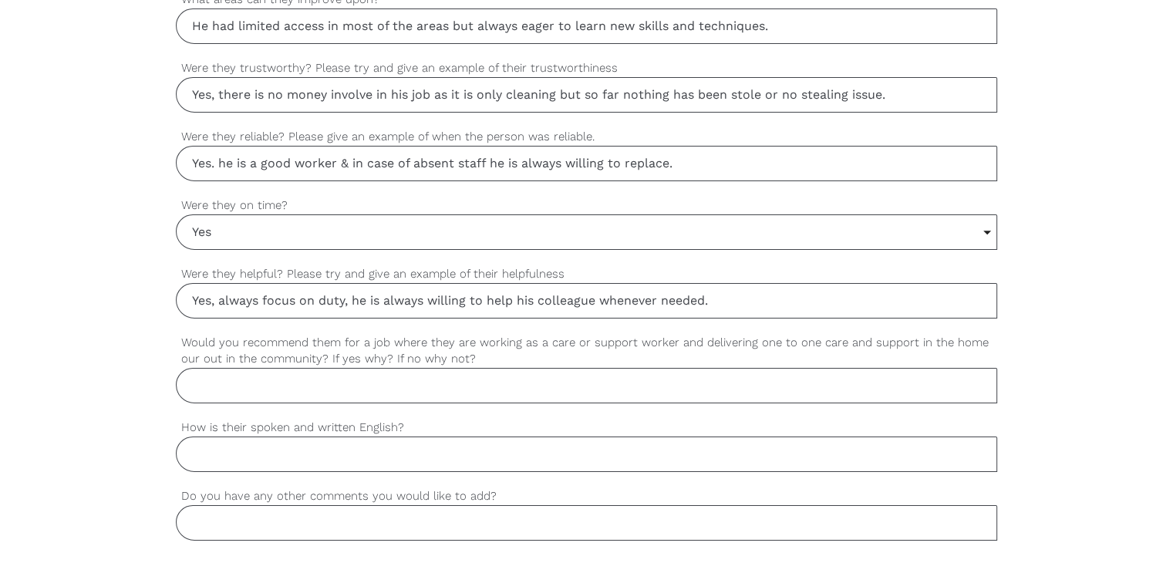
type input "Yes. he is a good worker & in case of absent staff he is always willing to repl…"
click at [306, 392] on input "Would you recommend them for a job where they are working as a care or support …" at bounding box center [586, 385] width 821 height 35
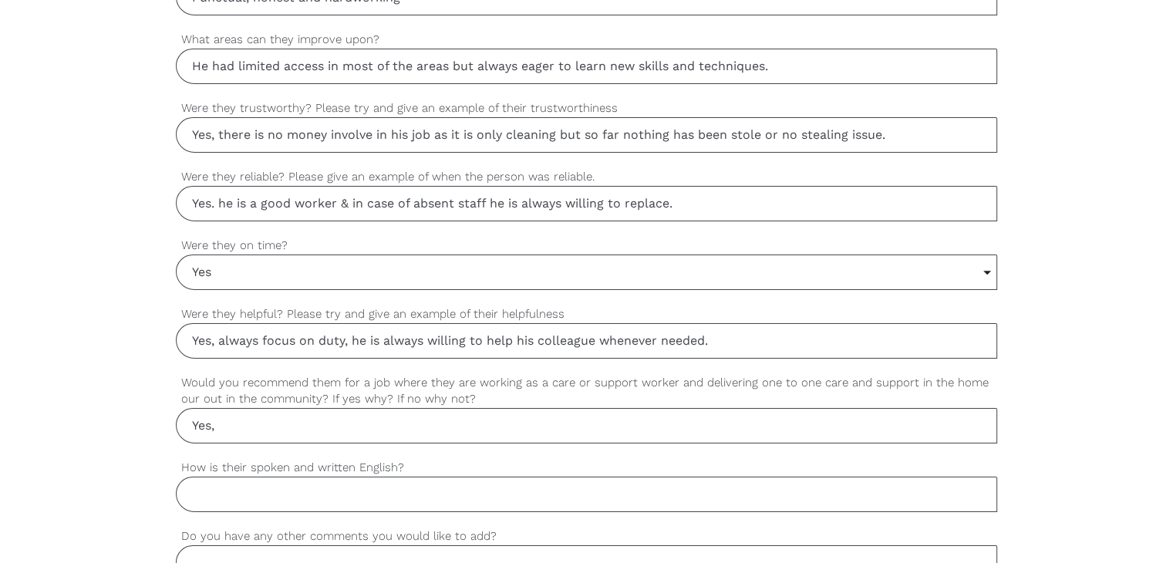
scroll to position [1388, 0]
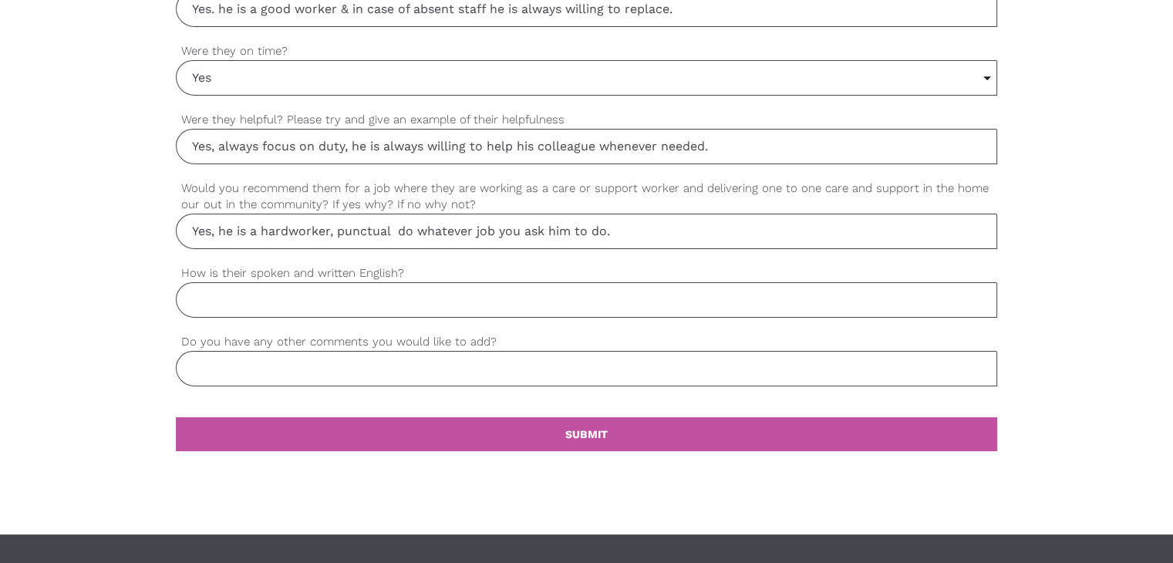
type input "Yes, he is a hardworker, punctual do whatever job you ask him to do."
click at [318, 305] on input "How is their spoken and written English?" at bounding box center [586, 299] width 821 height 35
type input "Good"
click at [221, 375] on input "Do you have any other comments you would like to add?" at bounding box center [586, 368] width 821 height 35
type input "No"
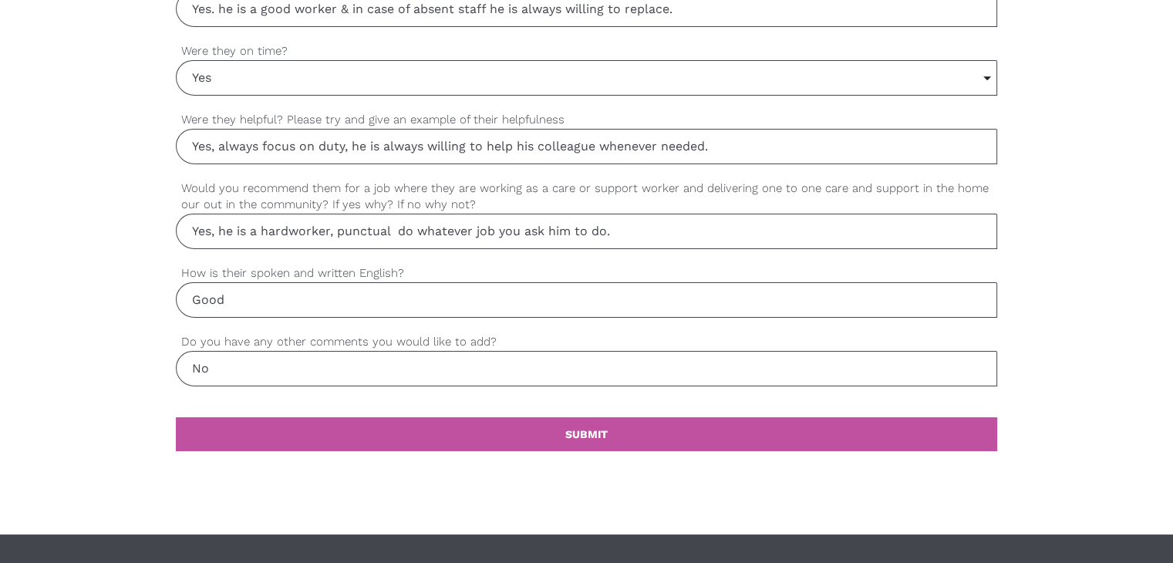
click at [743, 264] on label "How is their spoken and written English?" at bounding box center [586, 273] width 821 height 18
click at [743, 282] on input "Good" at bounding box center [586, 299] width 821 height 35
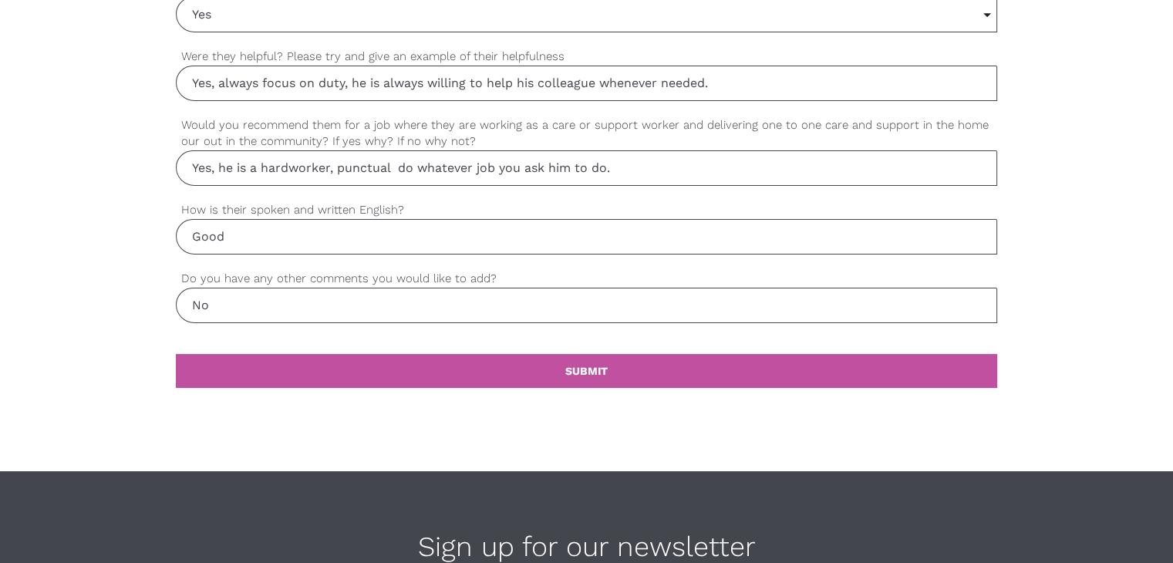
scroll to position [1465, 0]
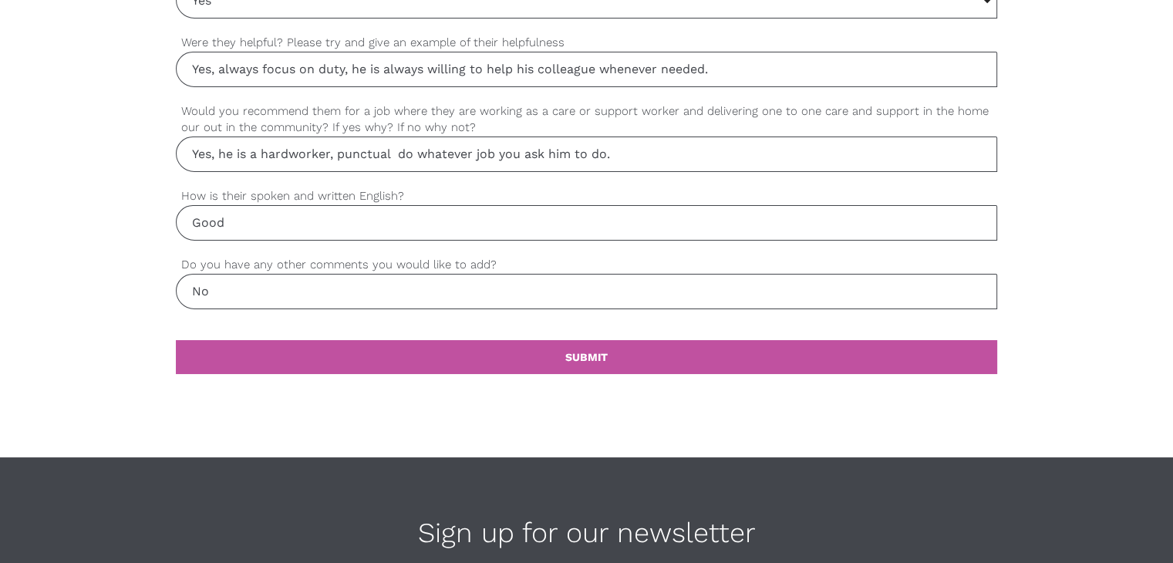
click at [332, 150] on input "Yes, he is a hardworker, punctual do whatever job you ask him to do." at bounding box center [586, 153] width 821 height 35
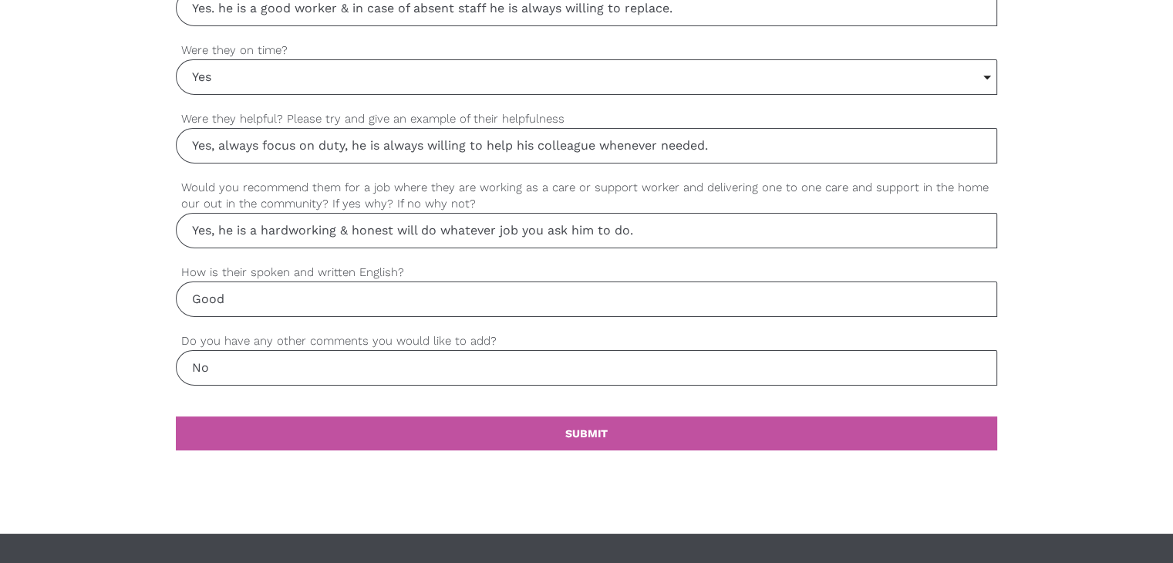
scroll to position [1645, 0]
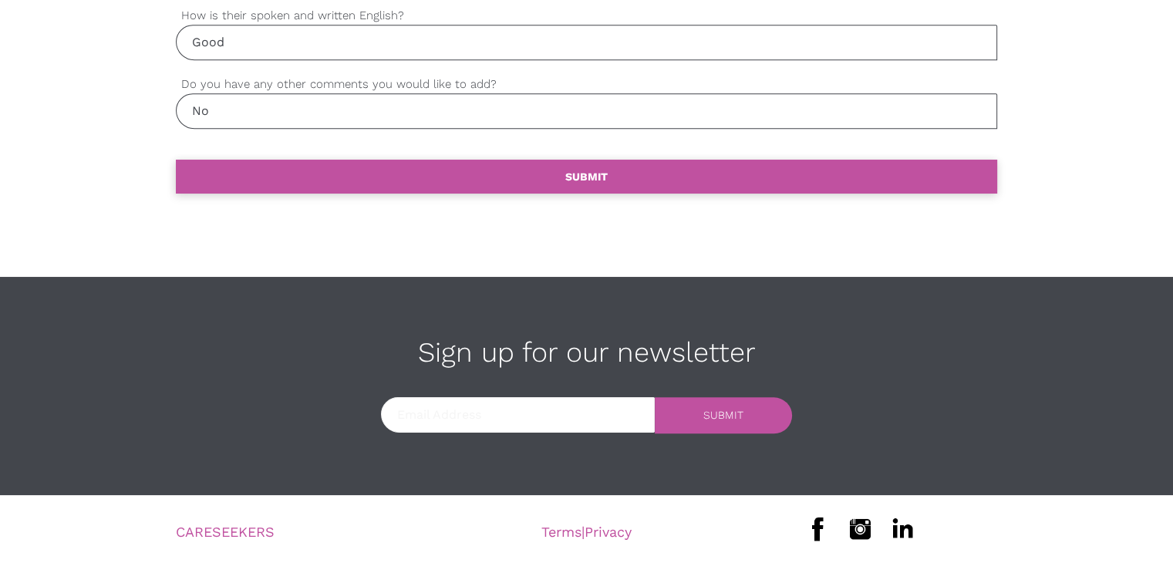
type input "Yes, he is a hardworking & honest will do whatever job you ask him to do."
click at [444, 164] on link "settings SUBMIT" at bounding box center [586, 177] width 821 height 34
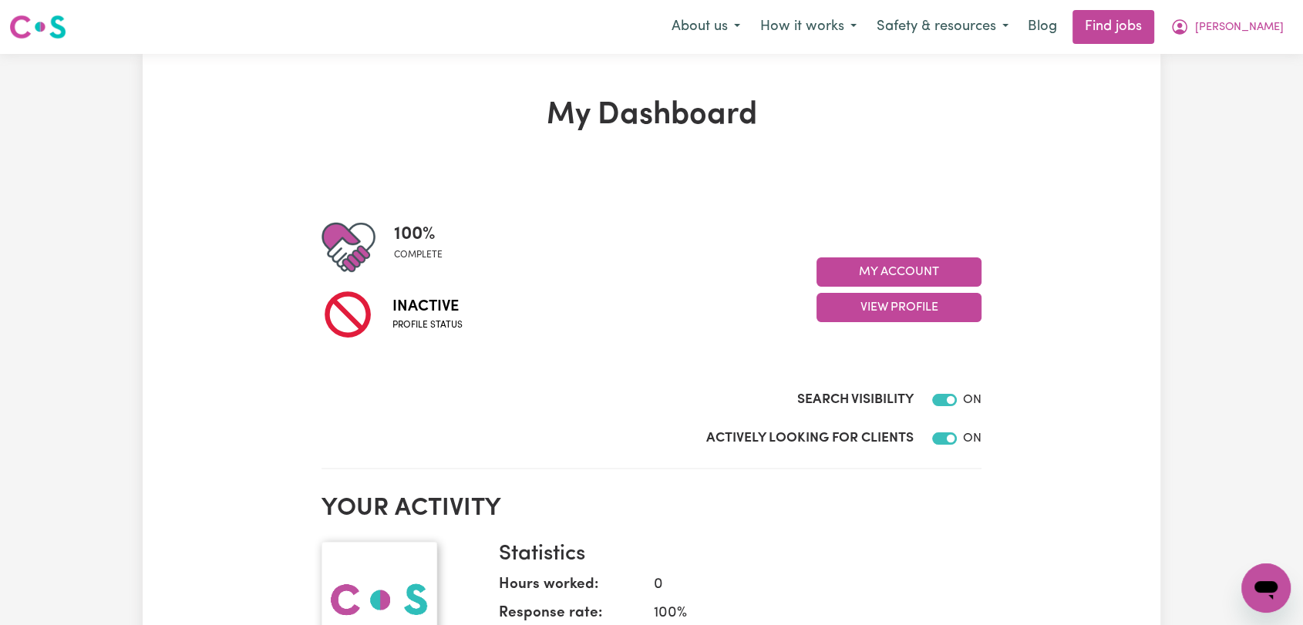
click at [1276, 24] on span "[PERSON_NAME]" at bounding box center [1239, 27] width 89 height 17
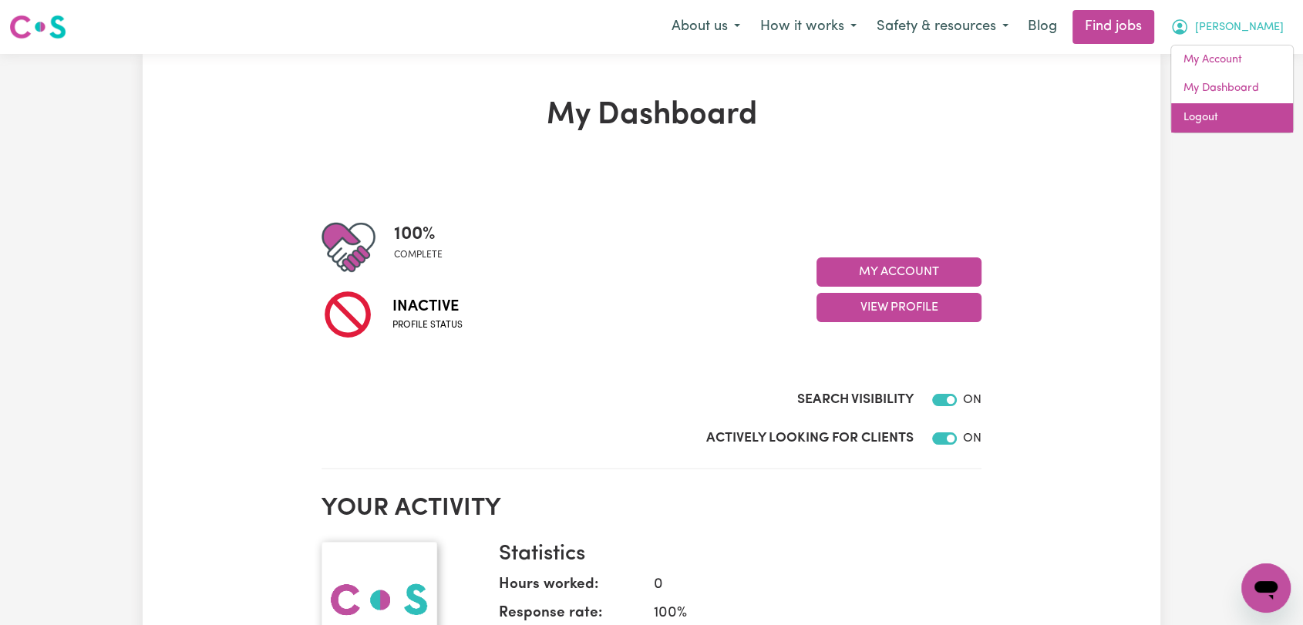
click at [1200, 125] on link "Logout" at bounding box center [1232, 117] width 122 height 29
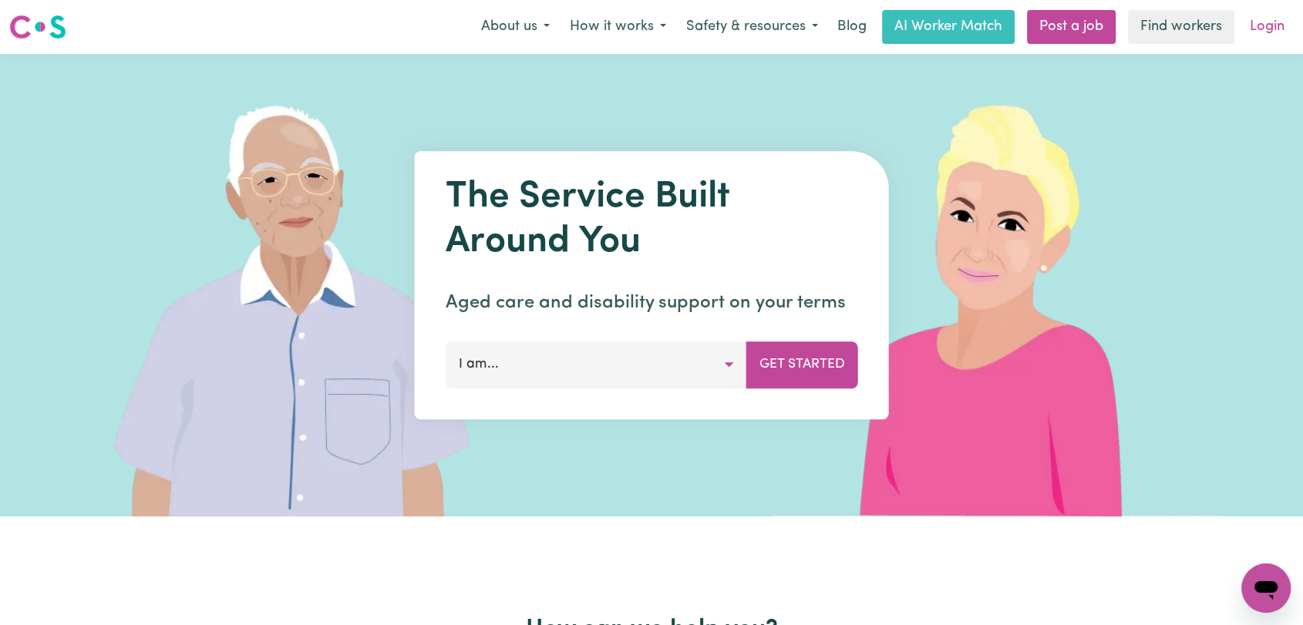
click at [1264, 29] on link "Login" at bounding box center [1267, 27] width 53 height 34
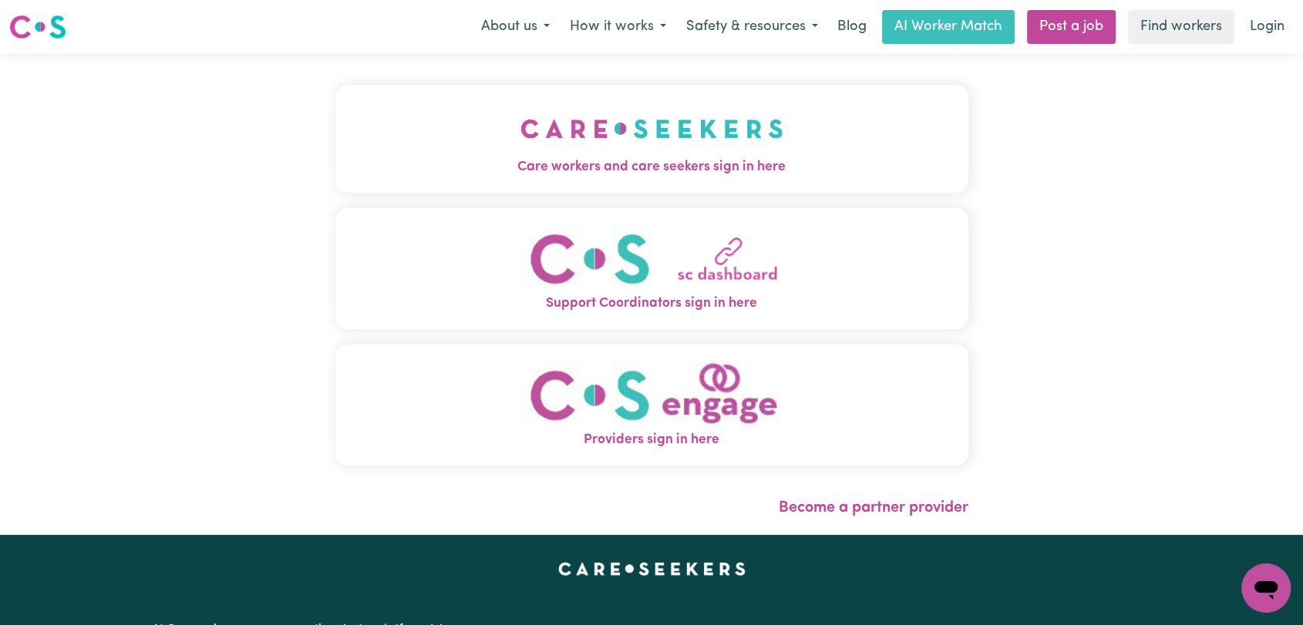
click at [654, 142] on img "Care workers and care seekers sign in here" at bounding box center [651, 128] width 263 height 57
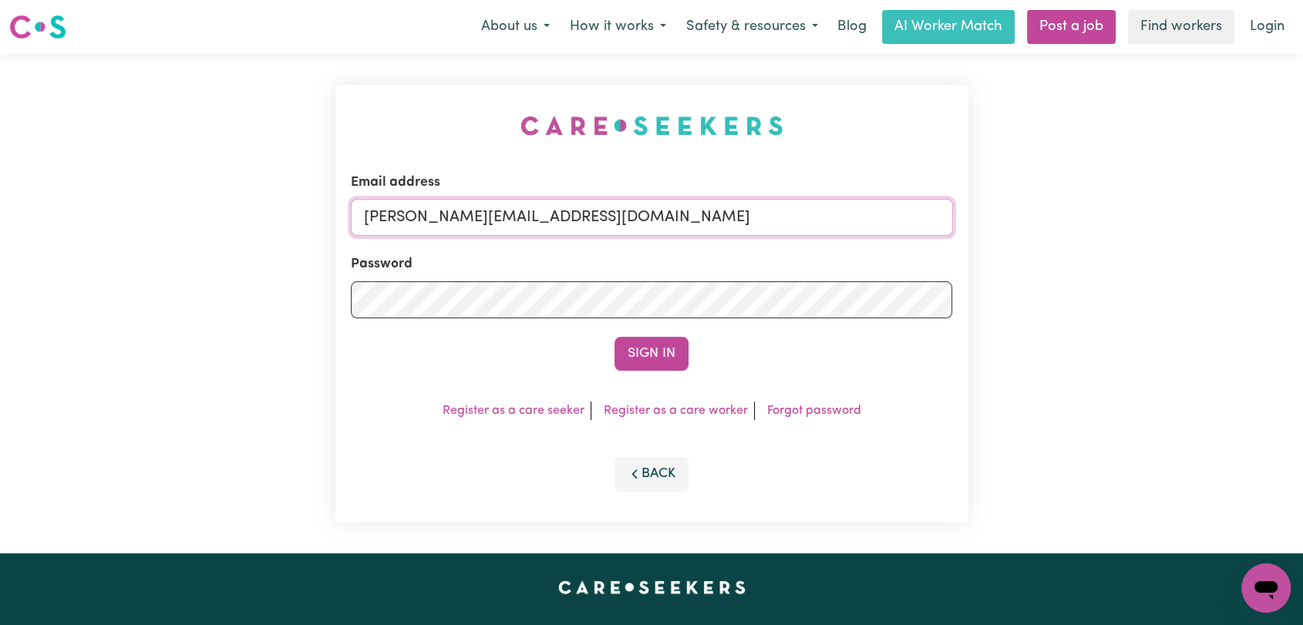
click at [638, 219] on input "toni@careseekers.com.au" at bounding box center [652, 217] width 602 height 37
drag, startPoint x: 443, startPoint y: 225, endPoint x: 765, endPoint y: 224, distance: 322.3
click at [765, 224] on input "Superuser~jakedworkin@hotmail.com" at bounding box center [652, 217] width 602 height 37
type input "Superuser~subashkandel04@gmail.com"
click at [659, 355] on button "Sign In" at bounding box center [651, 354] width 74 height 34
